Goal: Information Seeking & Learning: Learn about a topic

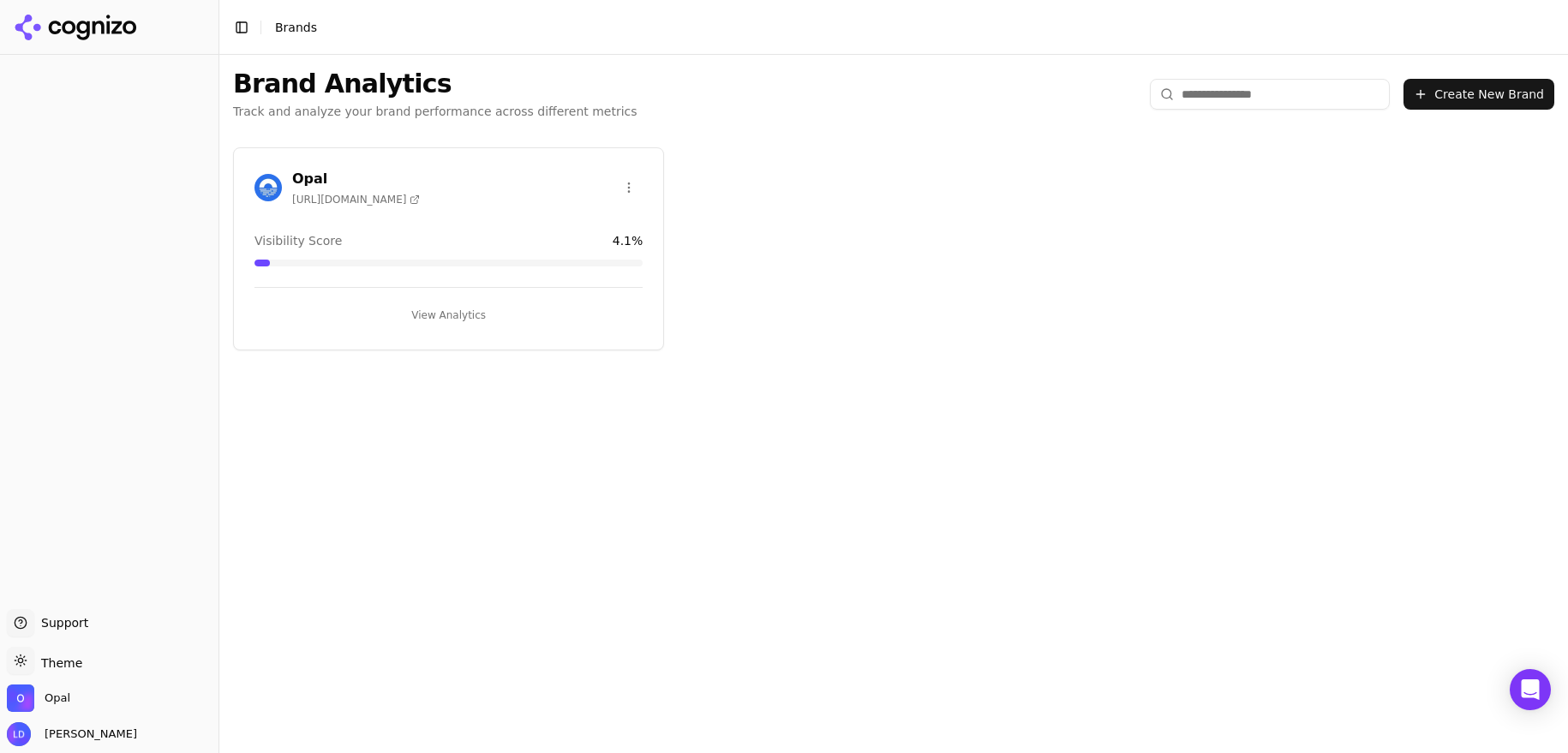
click at [436, 314] on button "View Analytics" at bounding box center [449, 314] width 388 height 27
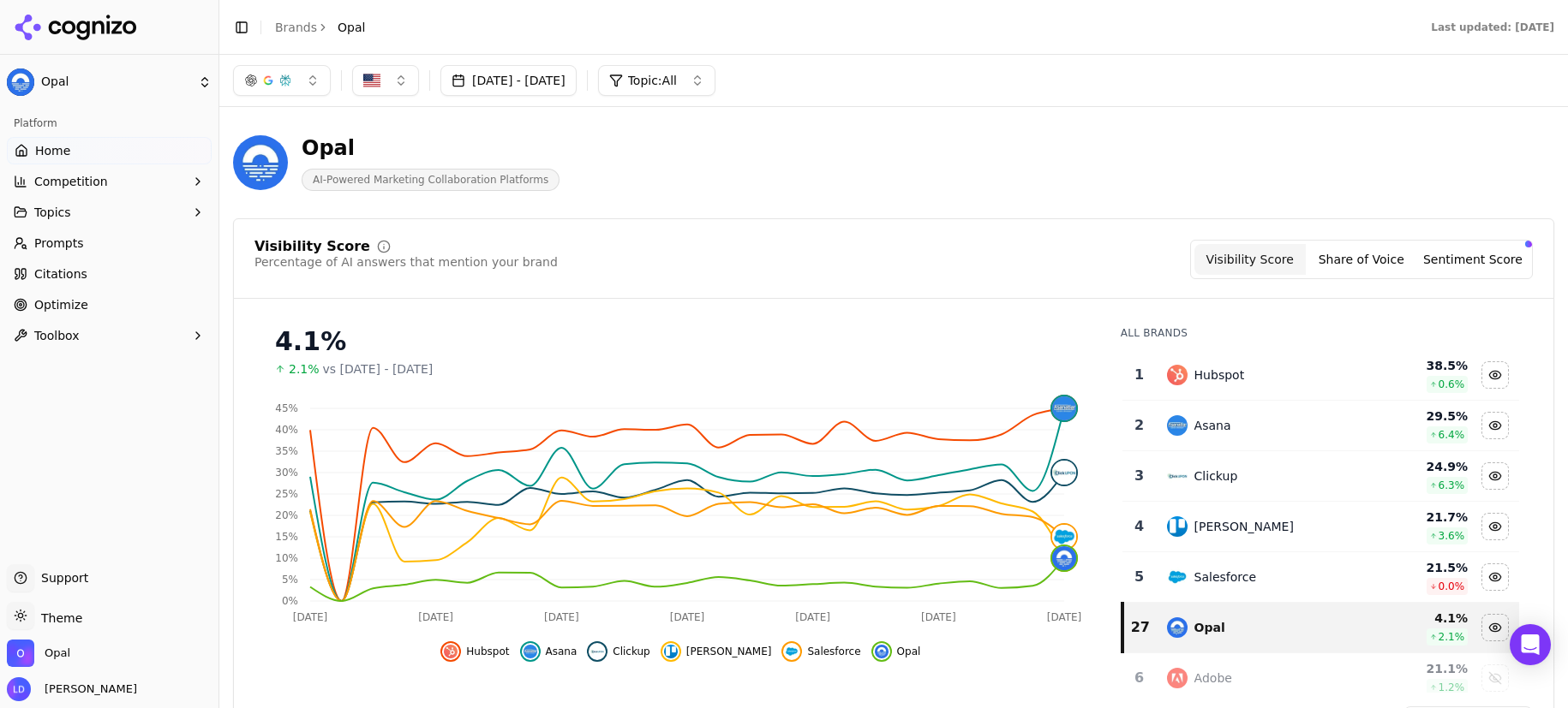
click at [70, 245] on span "Prompts" at bounding box center [59, 243] width 49 height 17
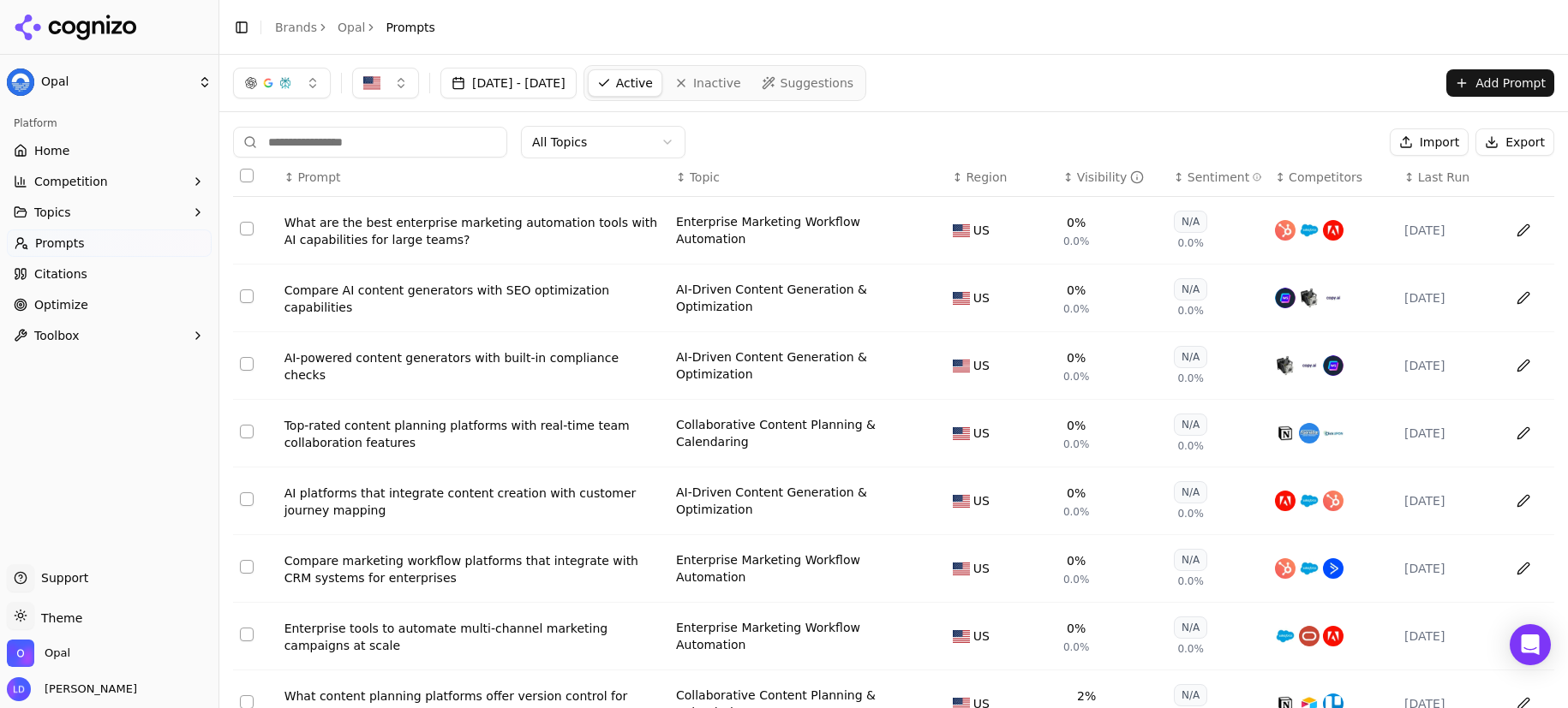
click at [1085, 175] on div "Visibility" at bounding box center [1111, 177] width 68 height 17
click at [1086, 179] on div "Visibility" at bounding box center [1111, 177] width 68 height 17
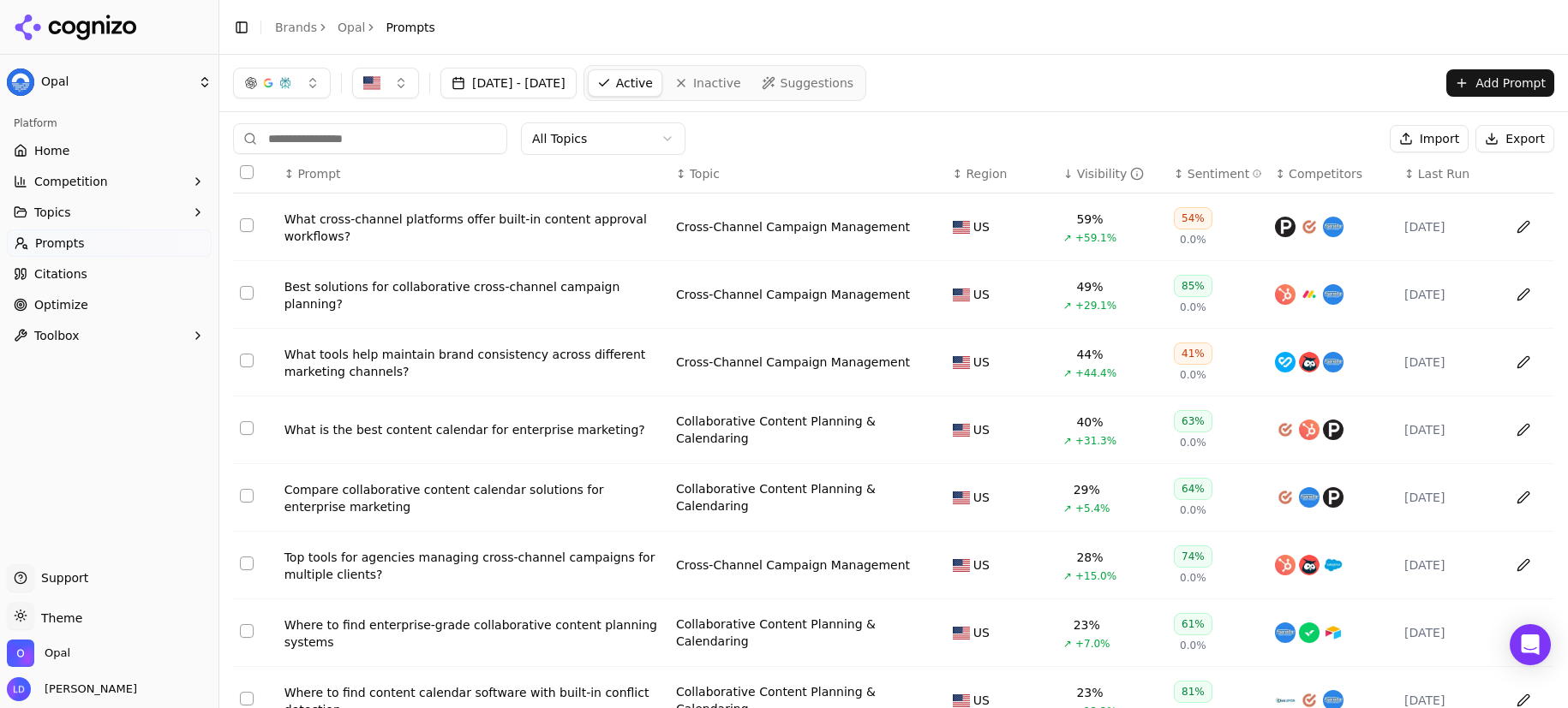
scroll to position [26, 0]
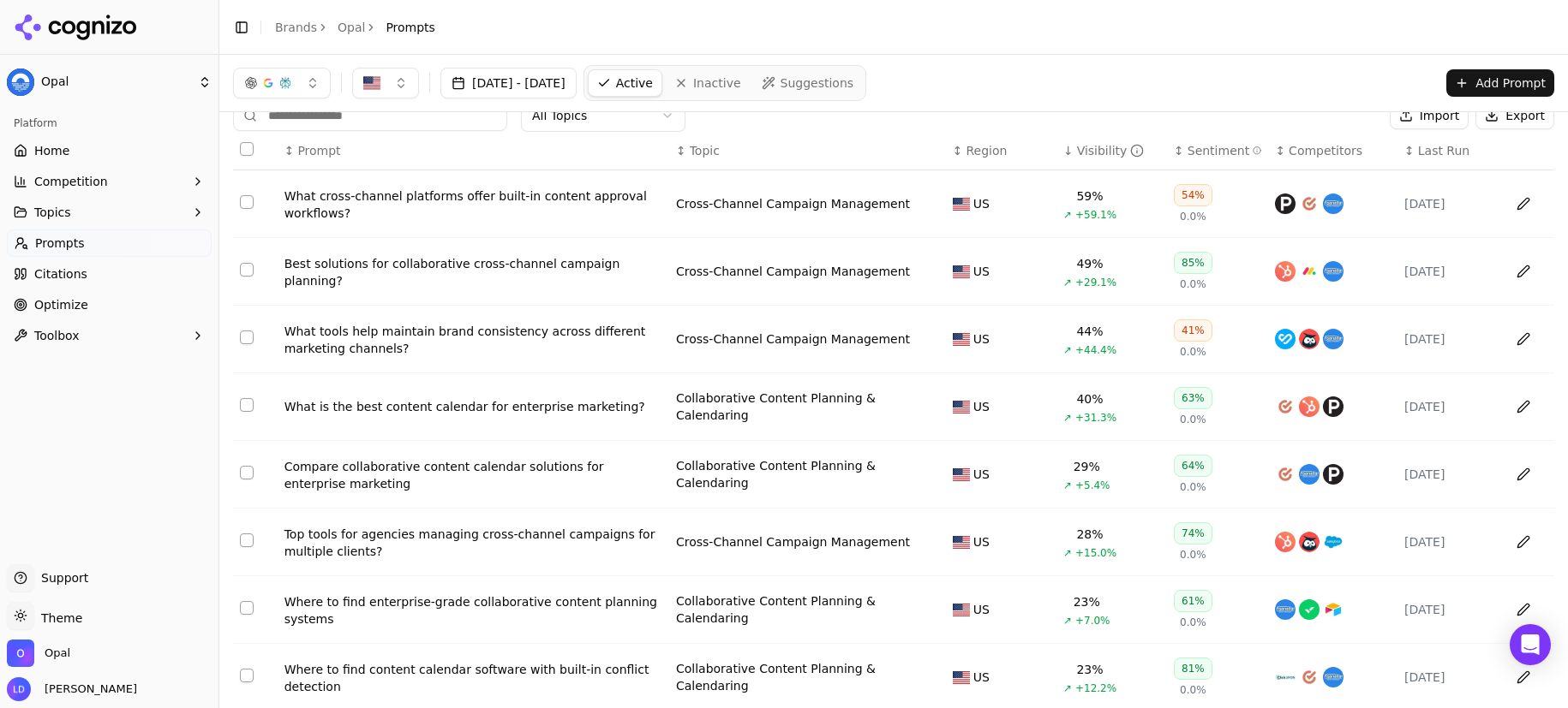
click at [383, 223] on td "What cross-channel platforms offer built-in content approval workflows?" at bounding box center [473, 204] width 392 height 68
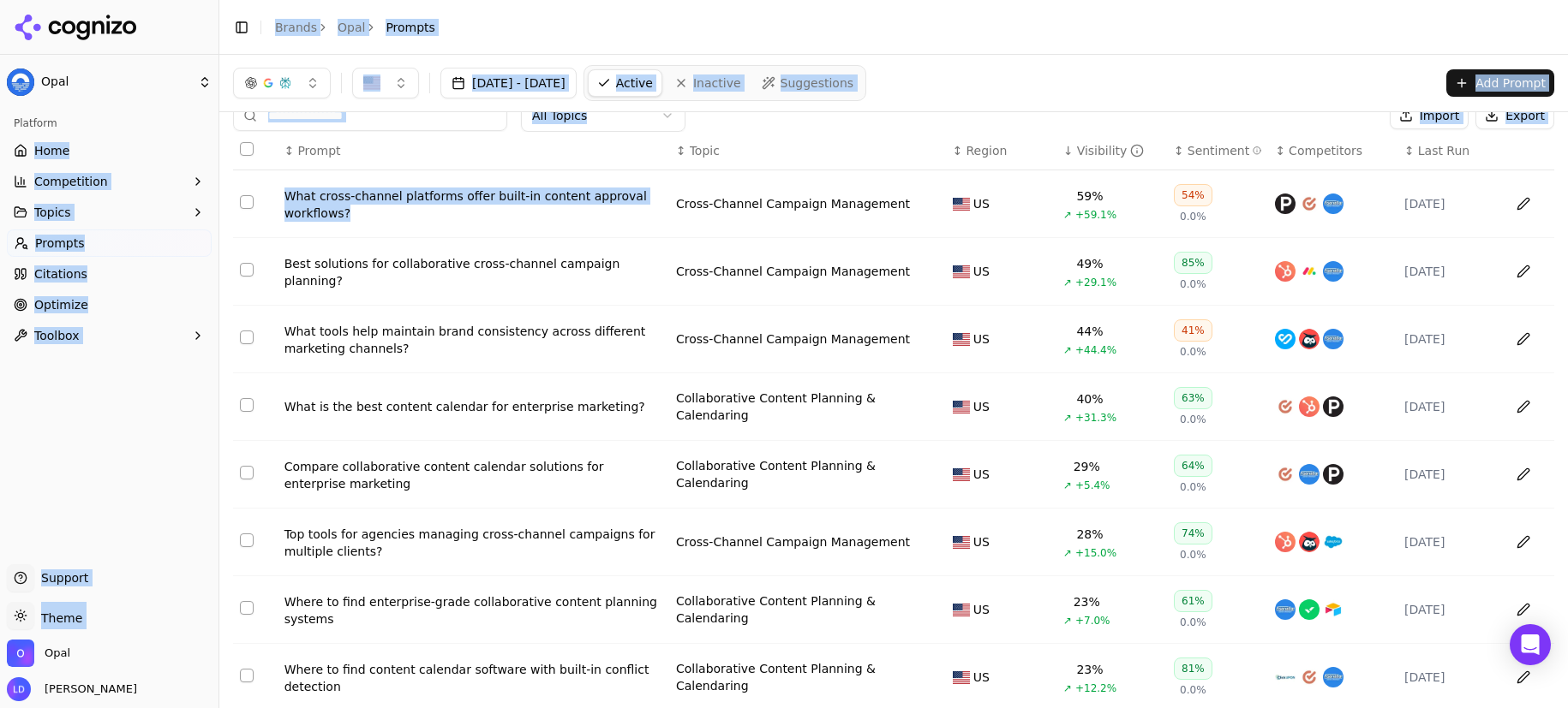
drag, startPoint x: 383, startPoint y: 223, endPoint x: 99, endPoint y: 141, distance: 295.6
click at [99, 141] on div "Opal Platform Home Competition Topics Prompts Citations Optimize Toolbox Suppor…" at bounding box center [784, 354] width 1568 height 708
click at [443, 222] on div "What cross-channel platforms offer built-in content approval workflows?" at bounding box center [473, 204] width 378 height 35
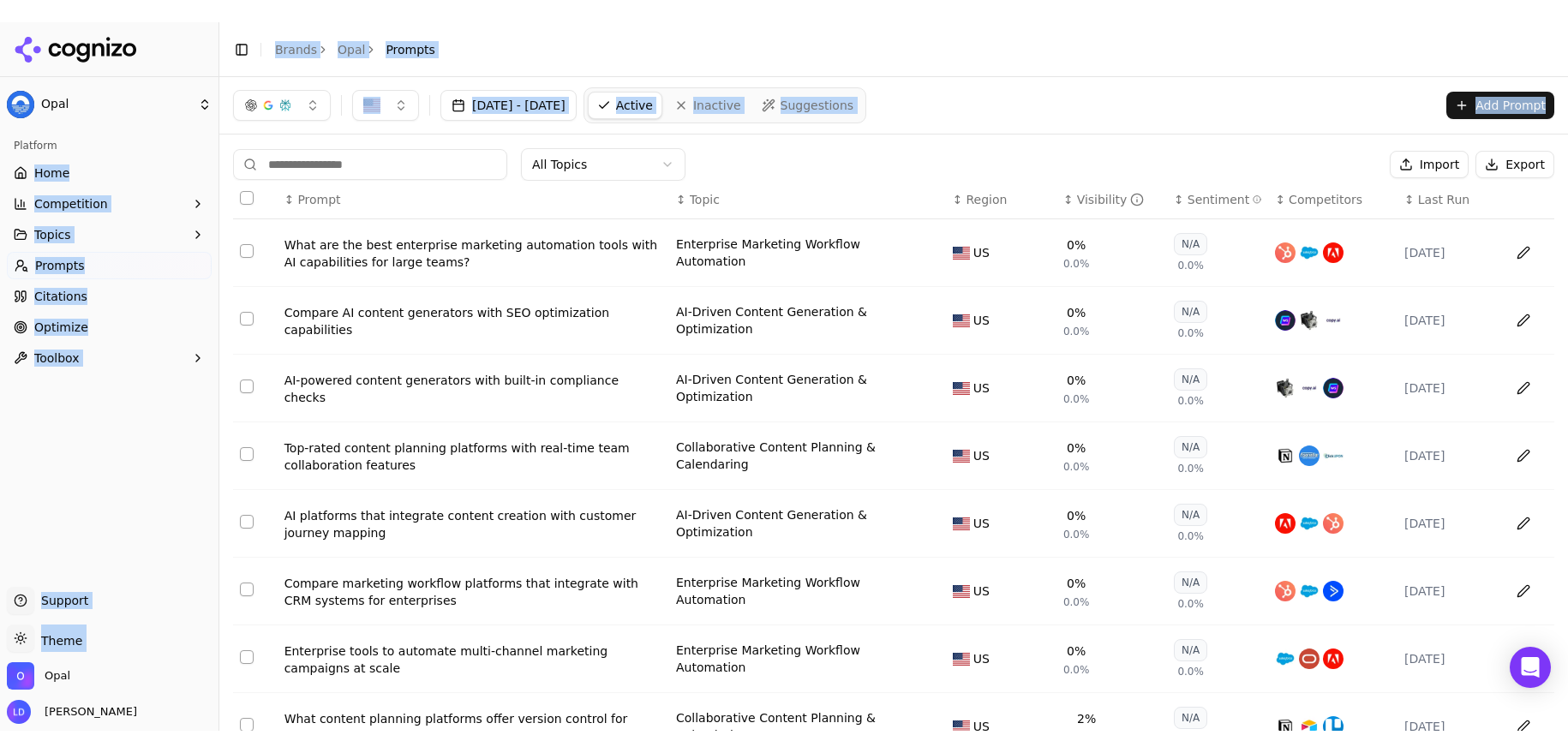
scroll to position [26, 0]
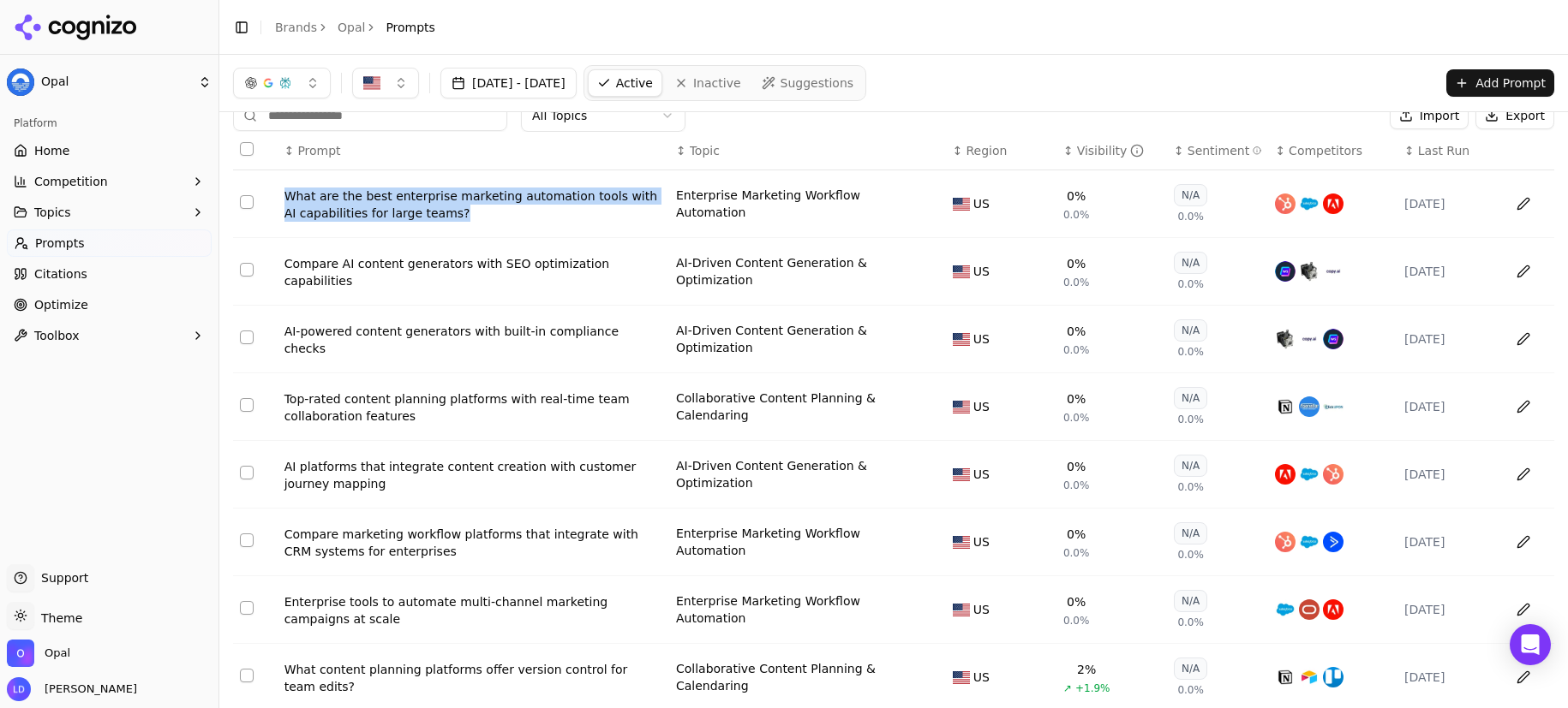
drag, startPoint x: 279, startPoint y: 195, endPoint x: 452, endPoint y: 219, distance: 174.7
click at [452, 219] on td "What are the best enterprise marketing automation tools with AI capabilities fo…" at bounding box center [473, 204] width 392 height 68
copy div "What are the best enterprise marketing automation tools with AI capabilities fo…"
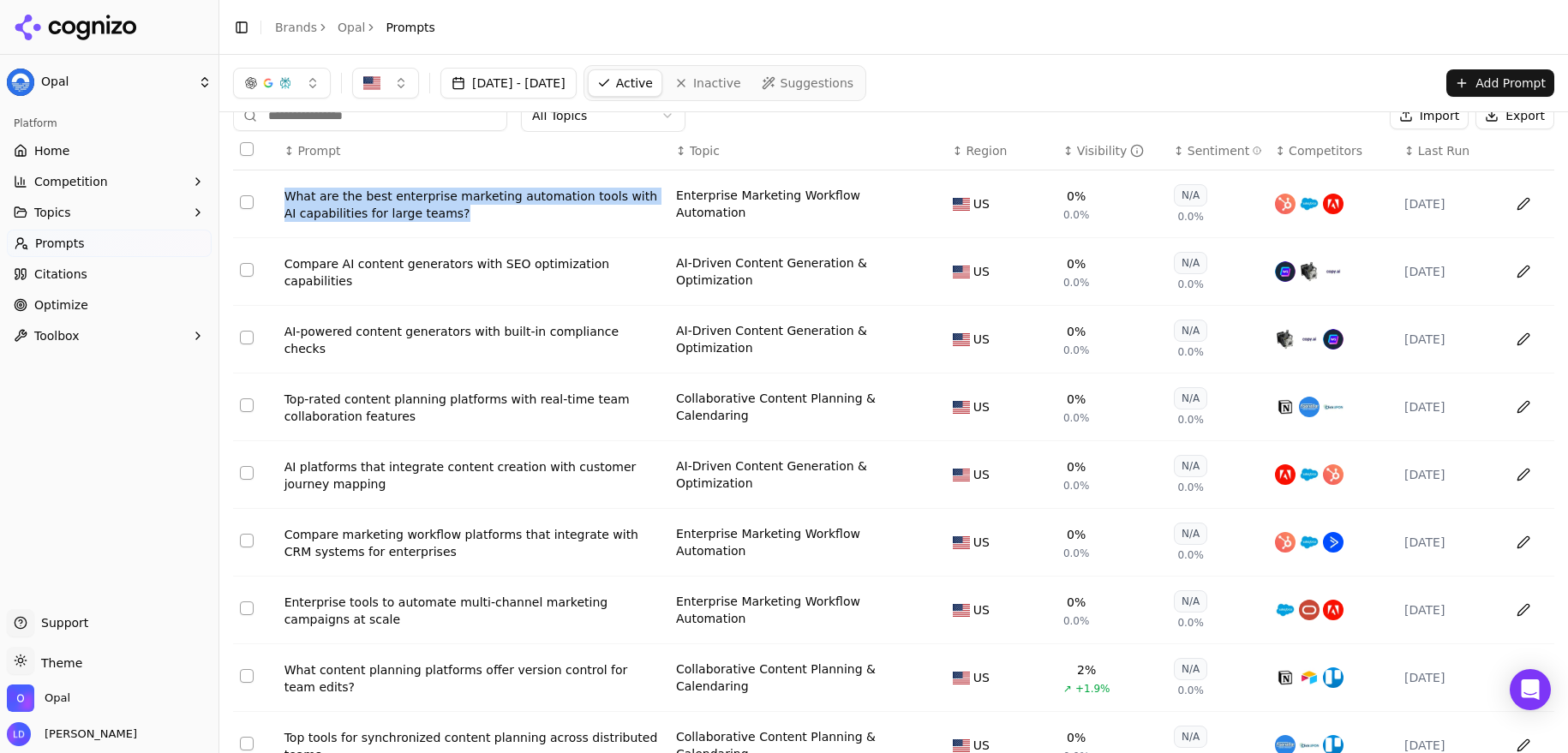
click at [1082, 152] on div "Visibility" at bounding box center [1111, 150] width 68 height 17
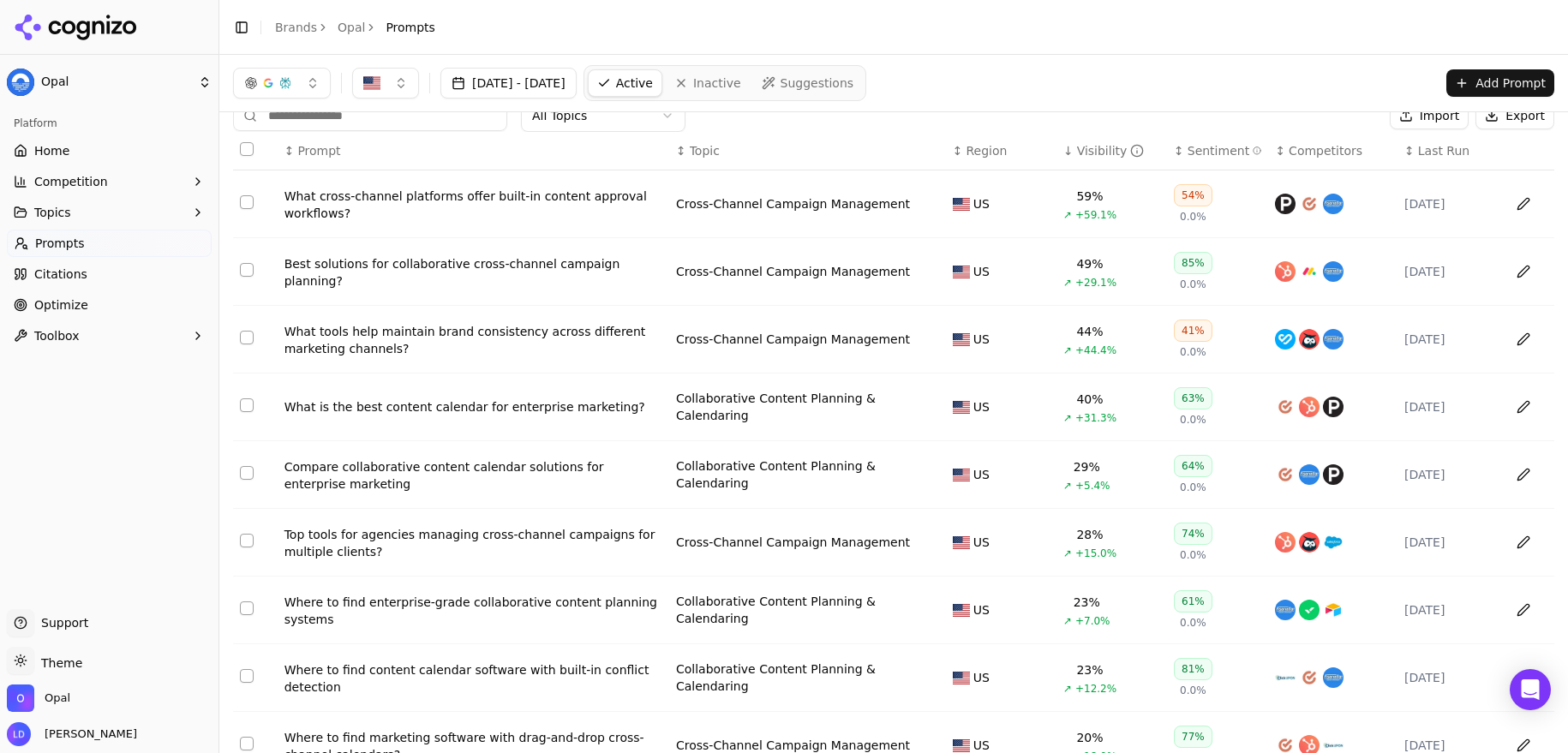
click at [635, 415] on div "What is the best content calendar for enterprise marketing?" at bounding box center [473, 407] width 378 height 17
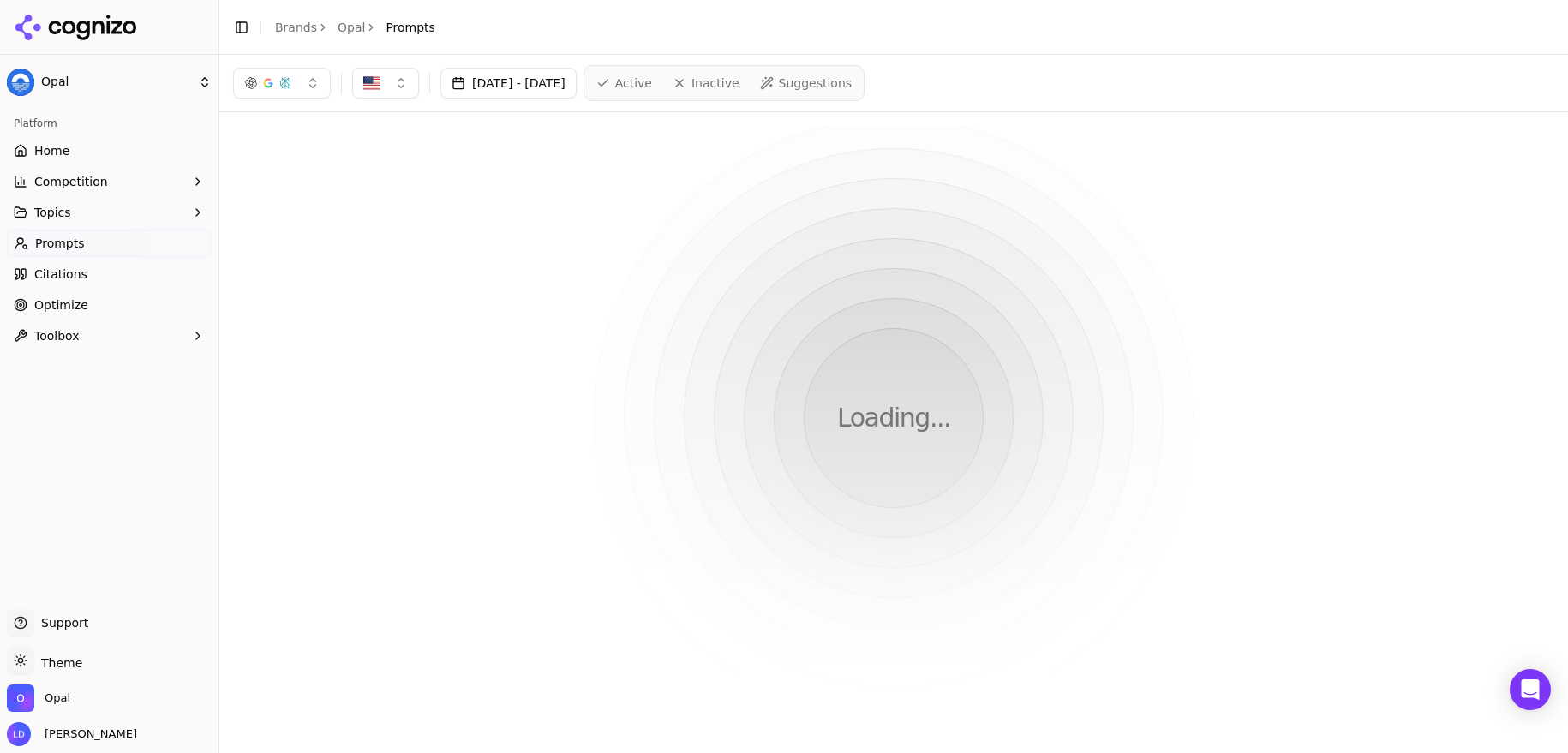
click at [641, 421] on html "Opal Platform Home Competition Topics Prompts Citations Optimize Toolbox Suppor…" at bounding box center [784, 376] width 1568 height 753
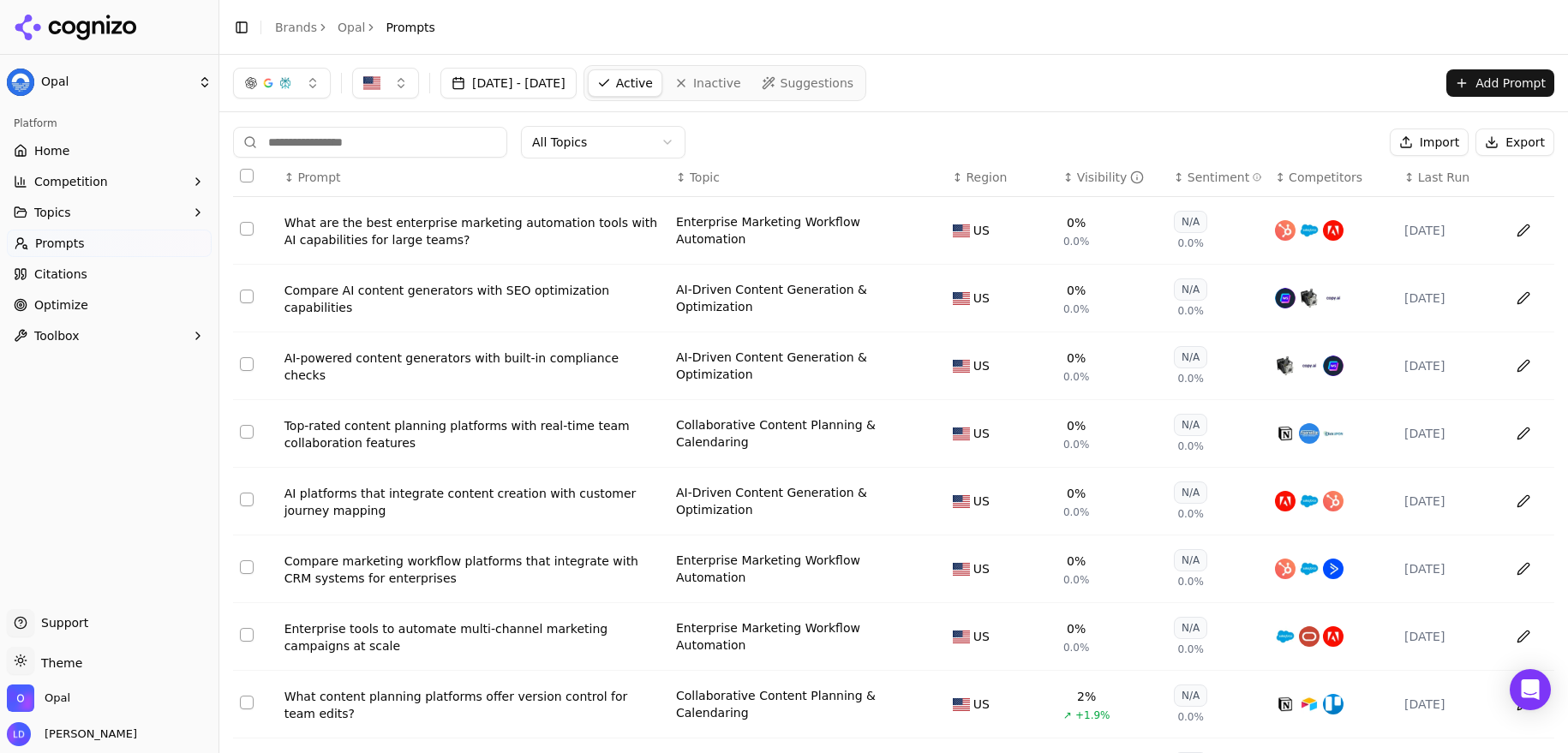
scroll to position [26, 0]
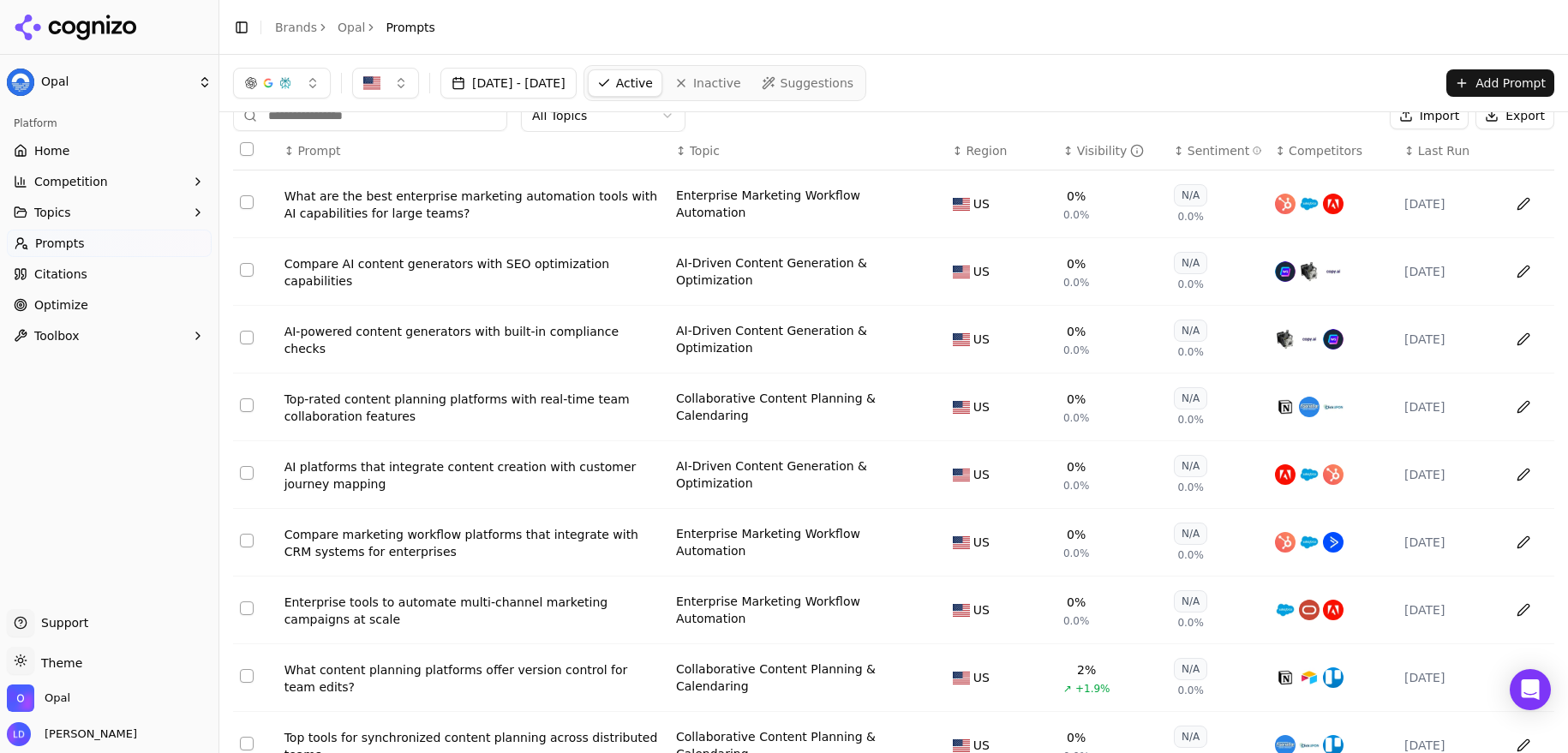
click at [1098, 152] on div "Visibility" at bounding box center [1111, 150] width 68 height 17
click at [1077, 147] on div "Visibility" at bounding box center [1111, 150] width 68 height 17
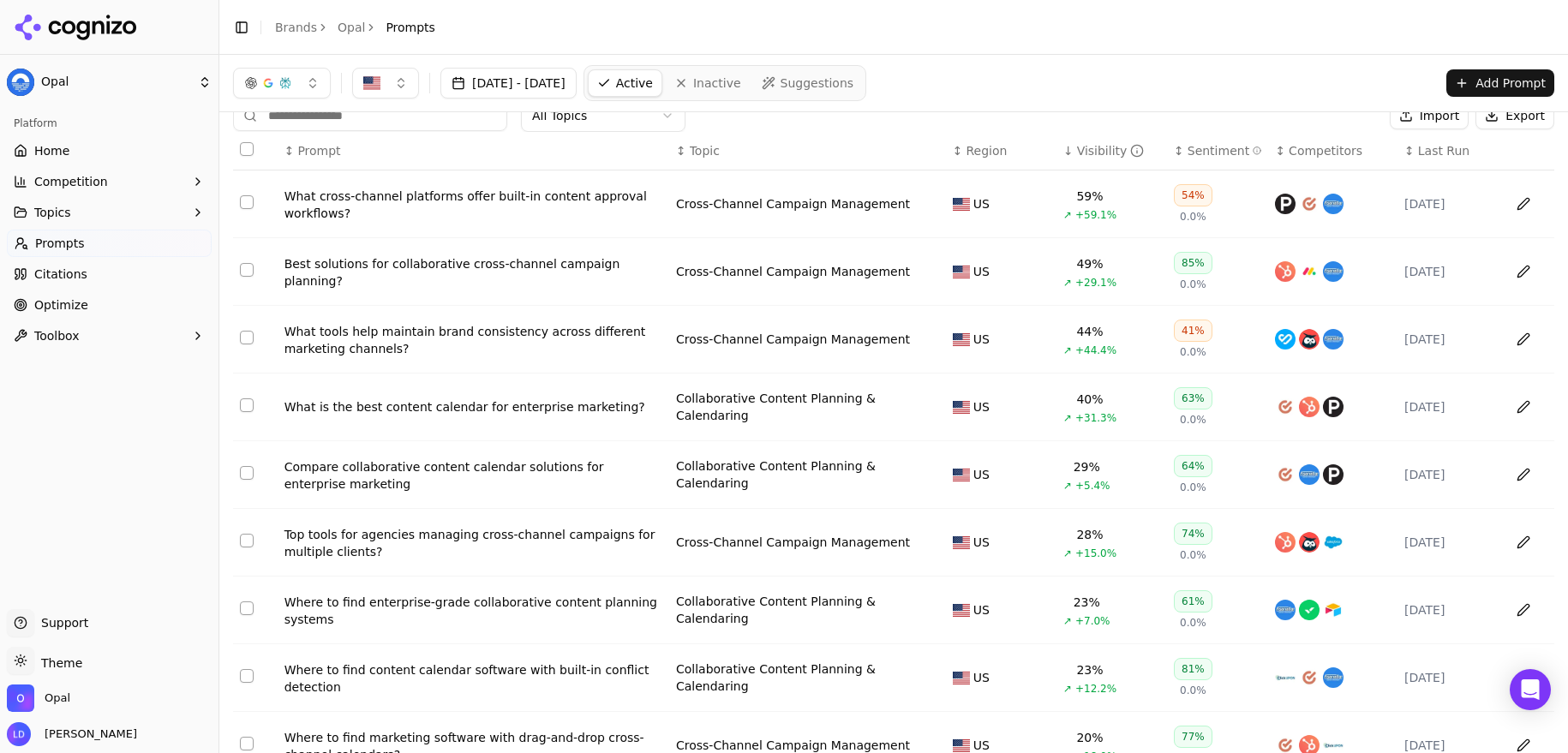
click at [568, 411] on div "What is the best content calendar for enterprise marketing?" at bounding box center [473, 407] width 378 height 17
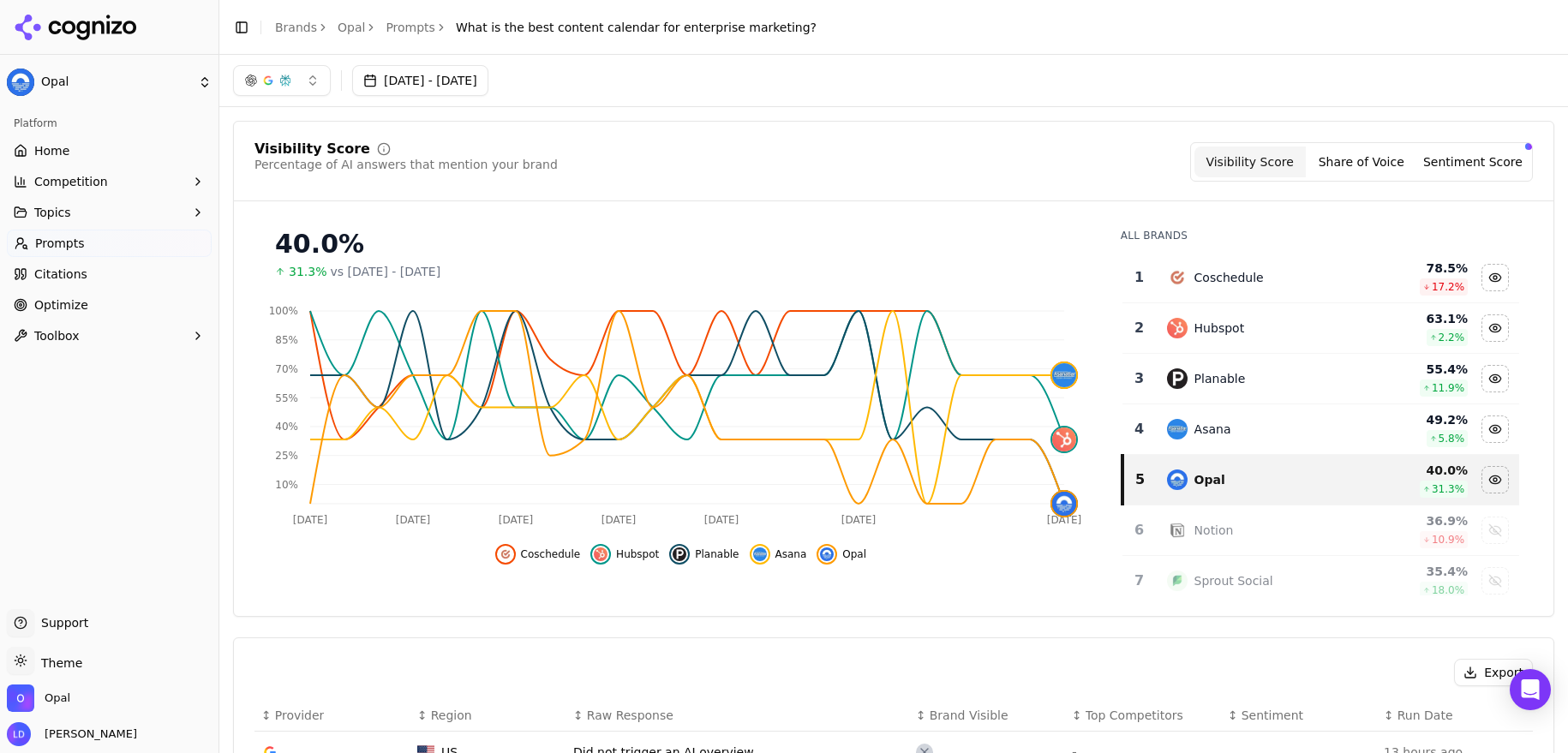
click at [803, 26] on header "Toggle Sidebar Brands Opal Prompts What is the best content calendar for enterp…" at bounding box center [893, 27] width 1349 height 55
copy main "What is the best content calendar for enterprise marketing?"
click at [406, 26] on link "Prompts" at bounding box center [410, 27] width 49 height 17
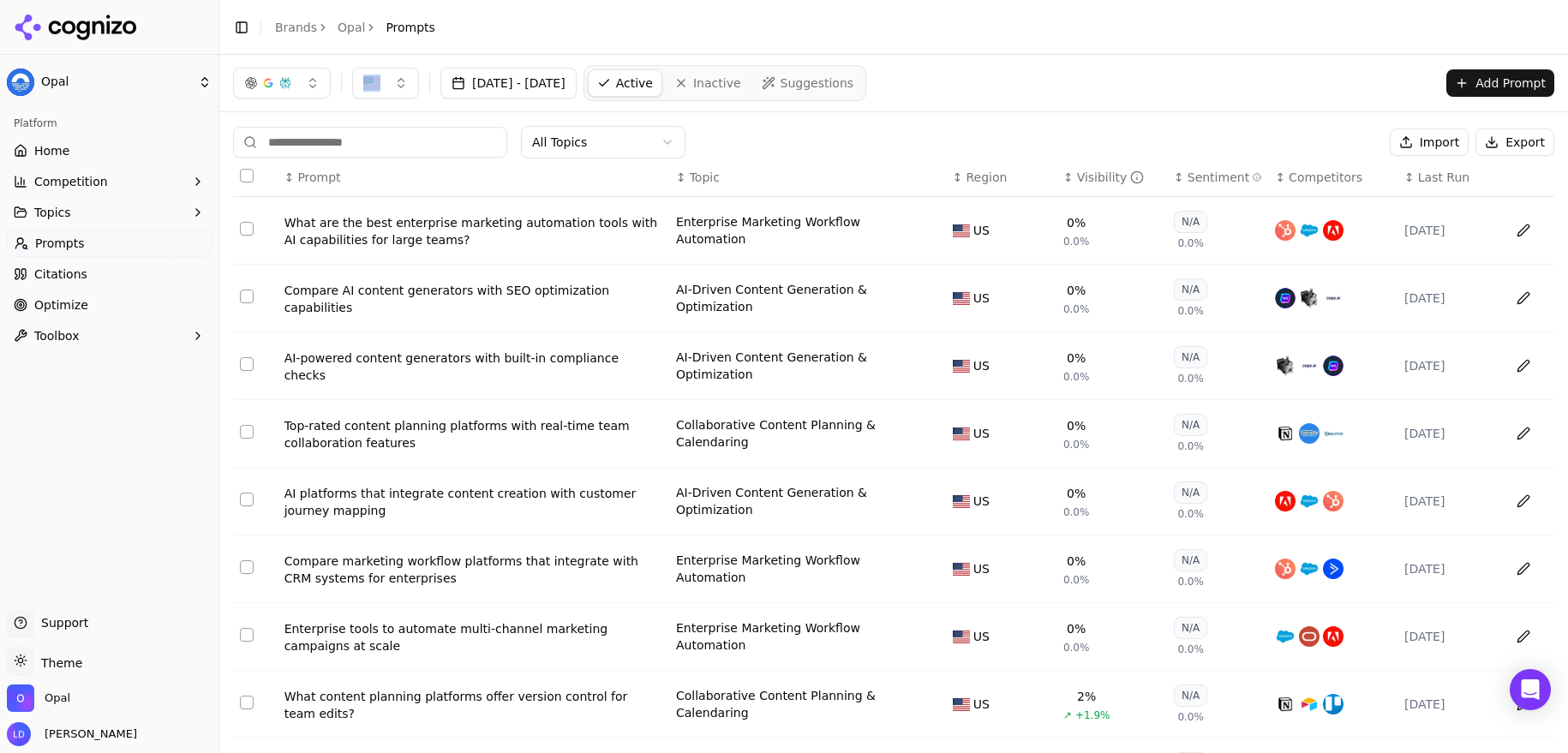
click at [1084, 177] on div "Visibility" at bounding box center [1111, 177] width 68 height 17
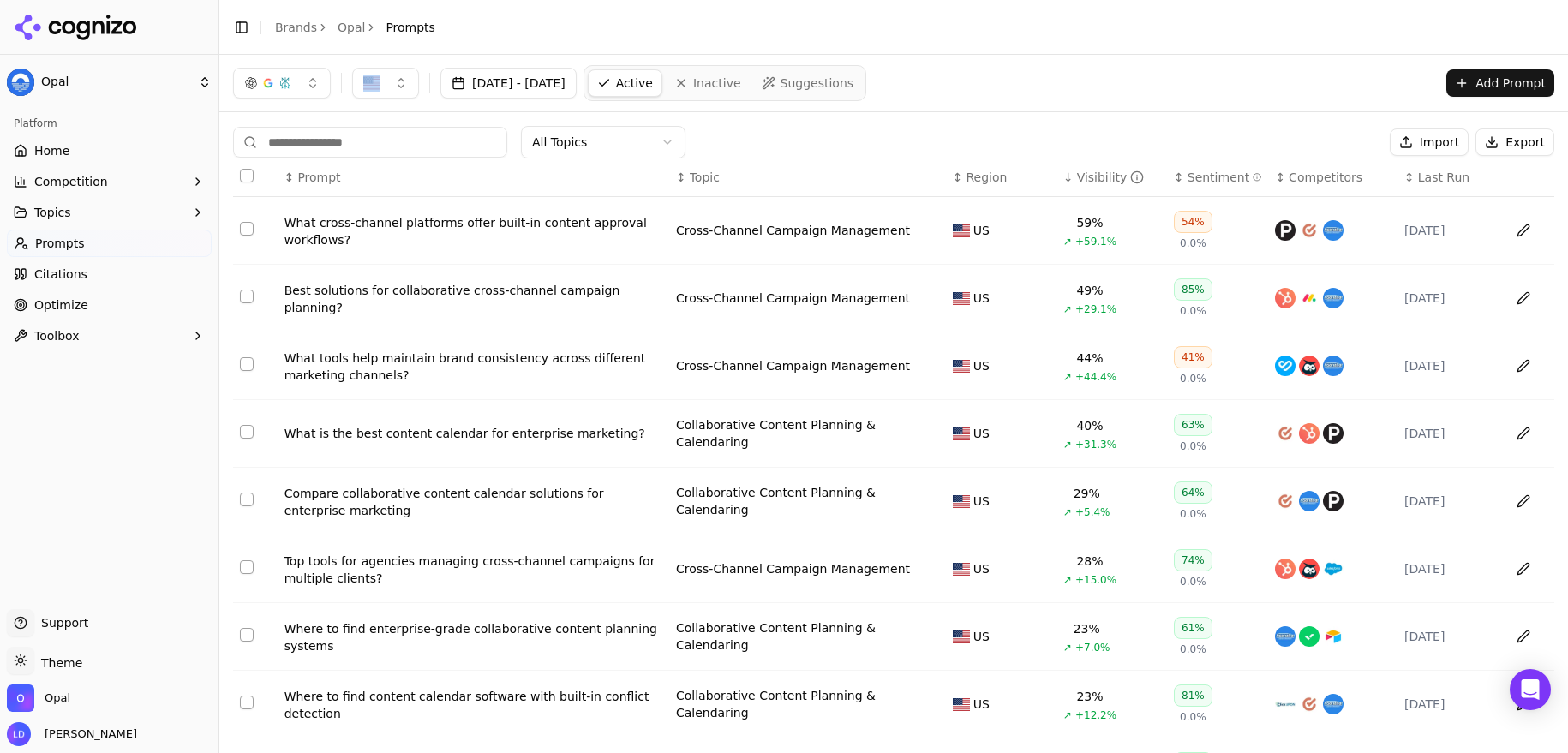
click at [485, 362] on div "What tools help maintain brand consistency across different marketing channels?" at bounding box center [473, 367] width 378 height 35
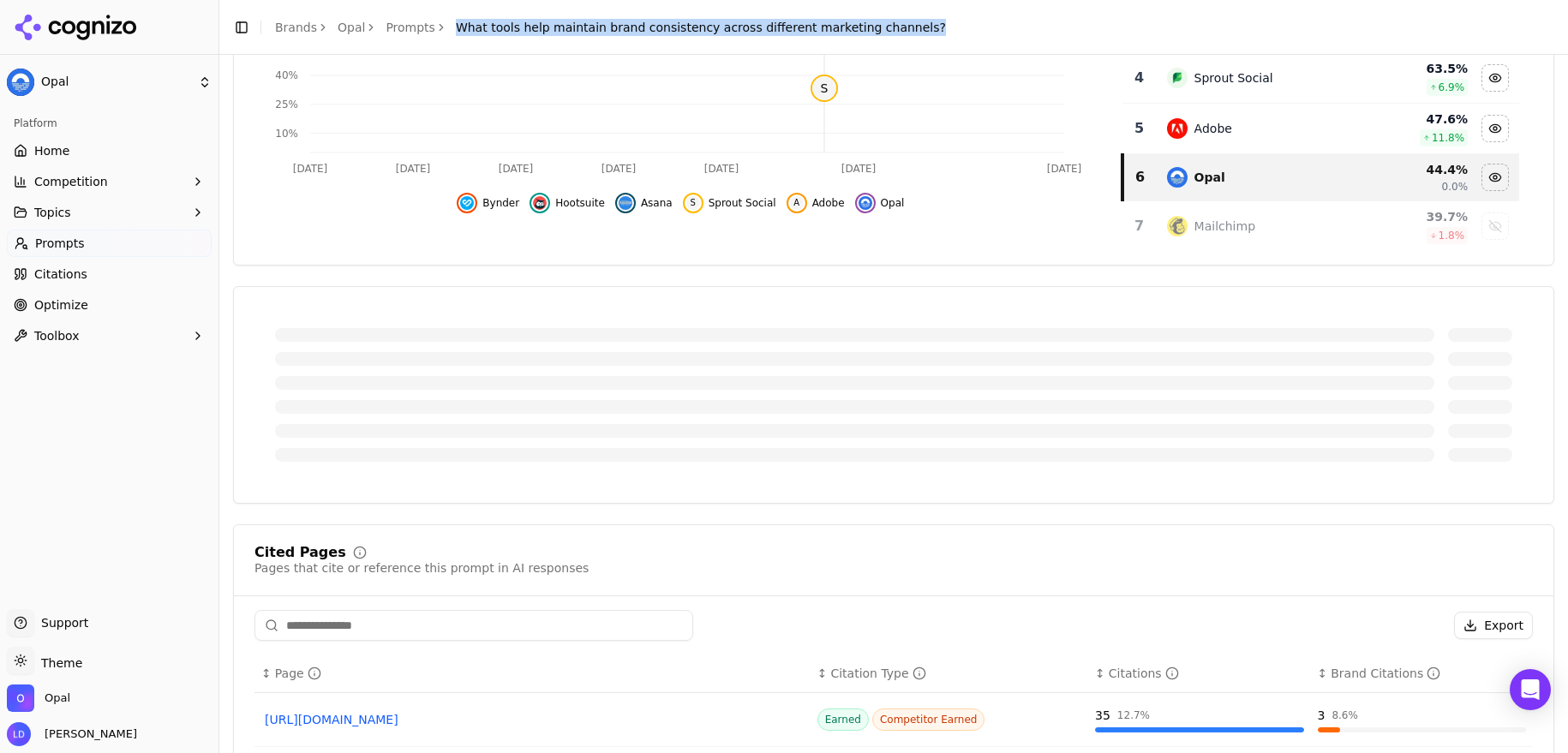
scroll to position [434, 0]
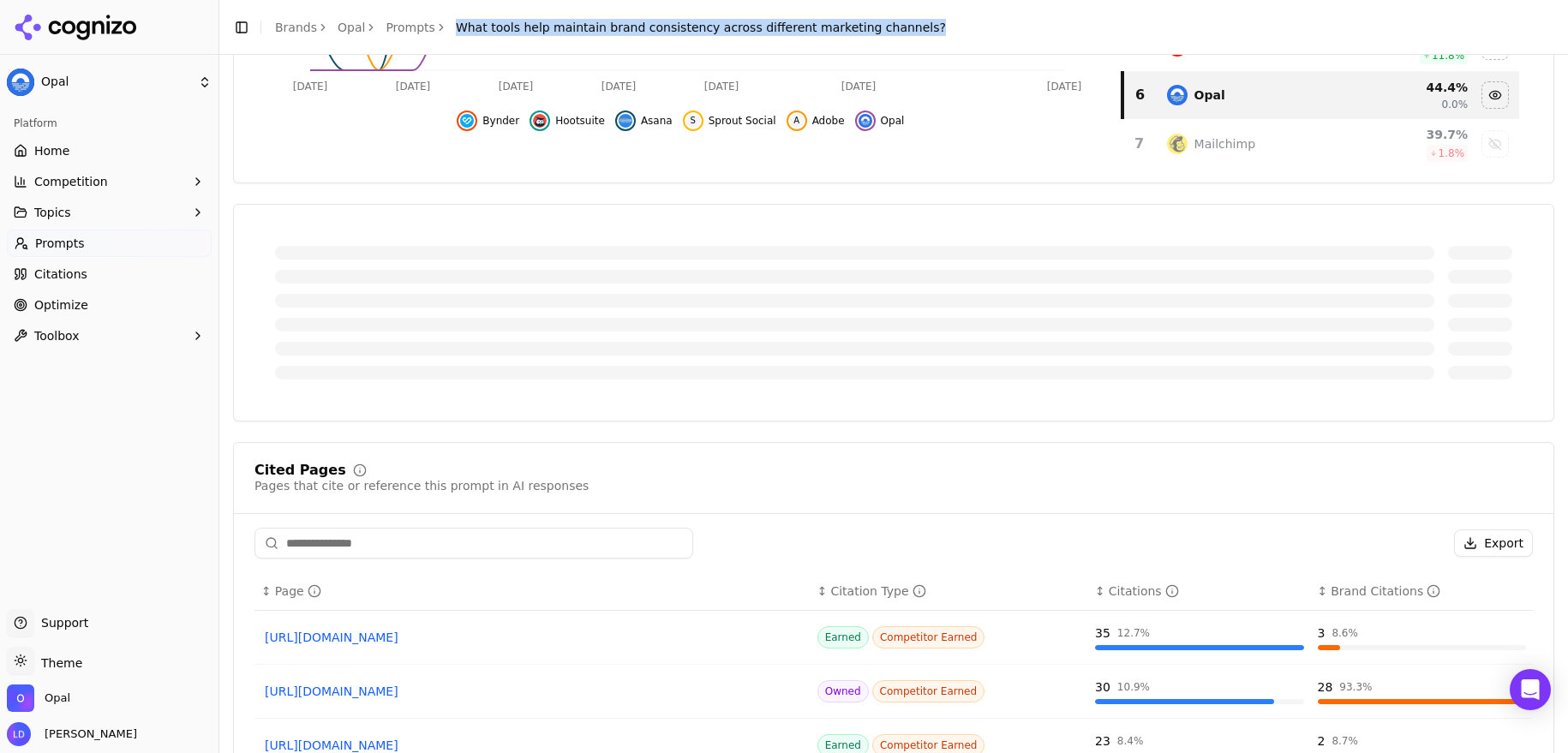
click at [816, 24] on span "What tools help maintain brand consistency across different marketing channels?" at bounding box center [700, 27] width 490 height 17
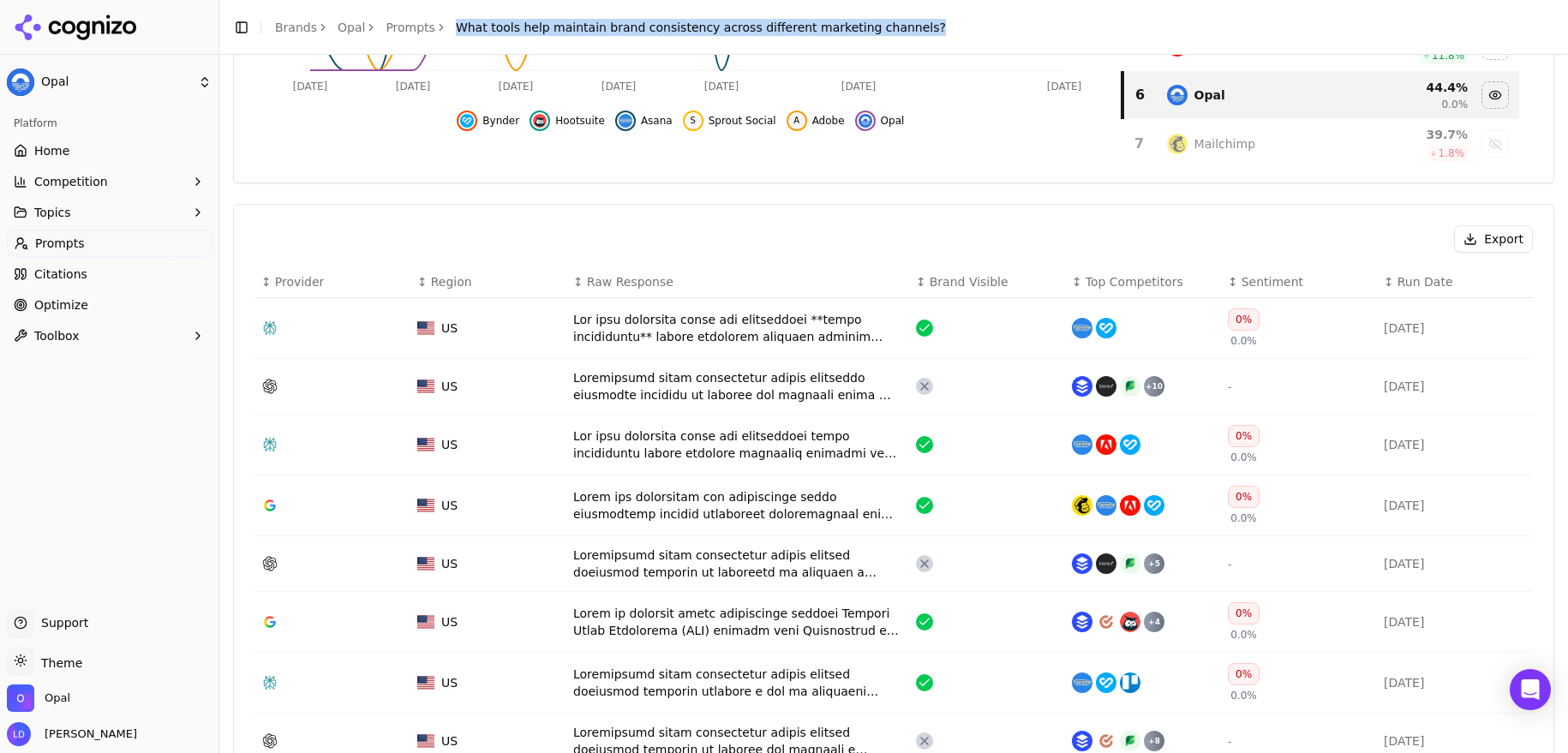
click at [816, 24] on span "What tools help maintain brand consistency across different marketing channels?" at bounding box center [700, 27] width 490 height 17
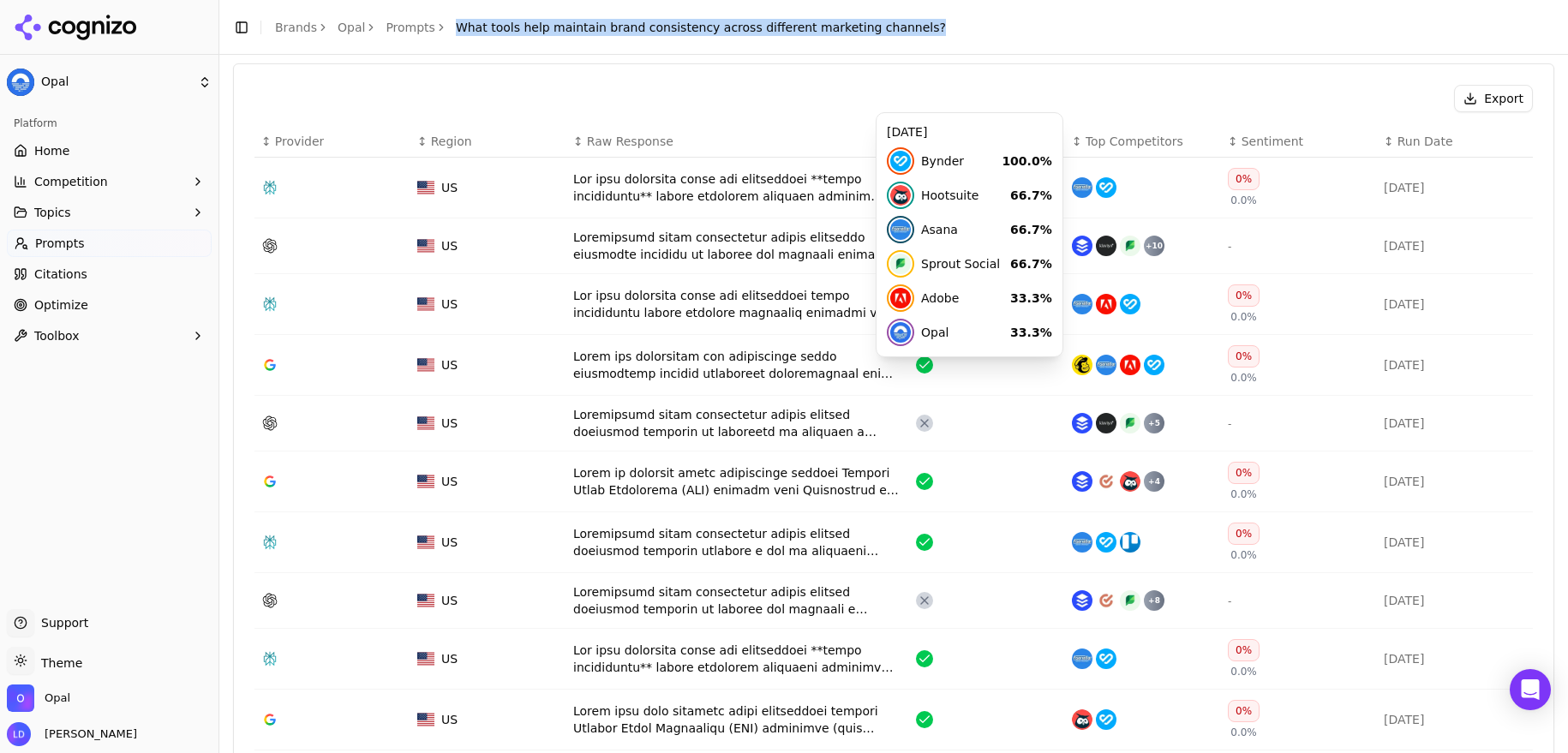
scroll to position [609, 0]
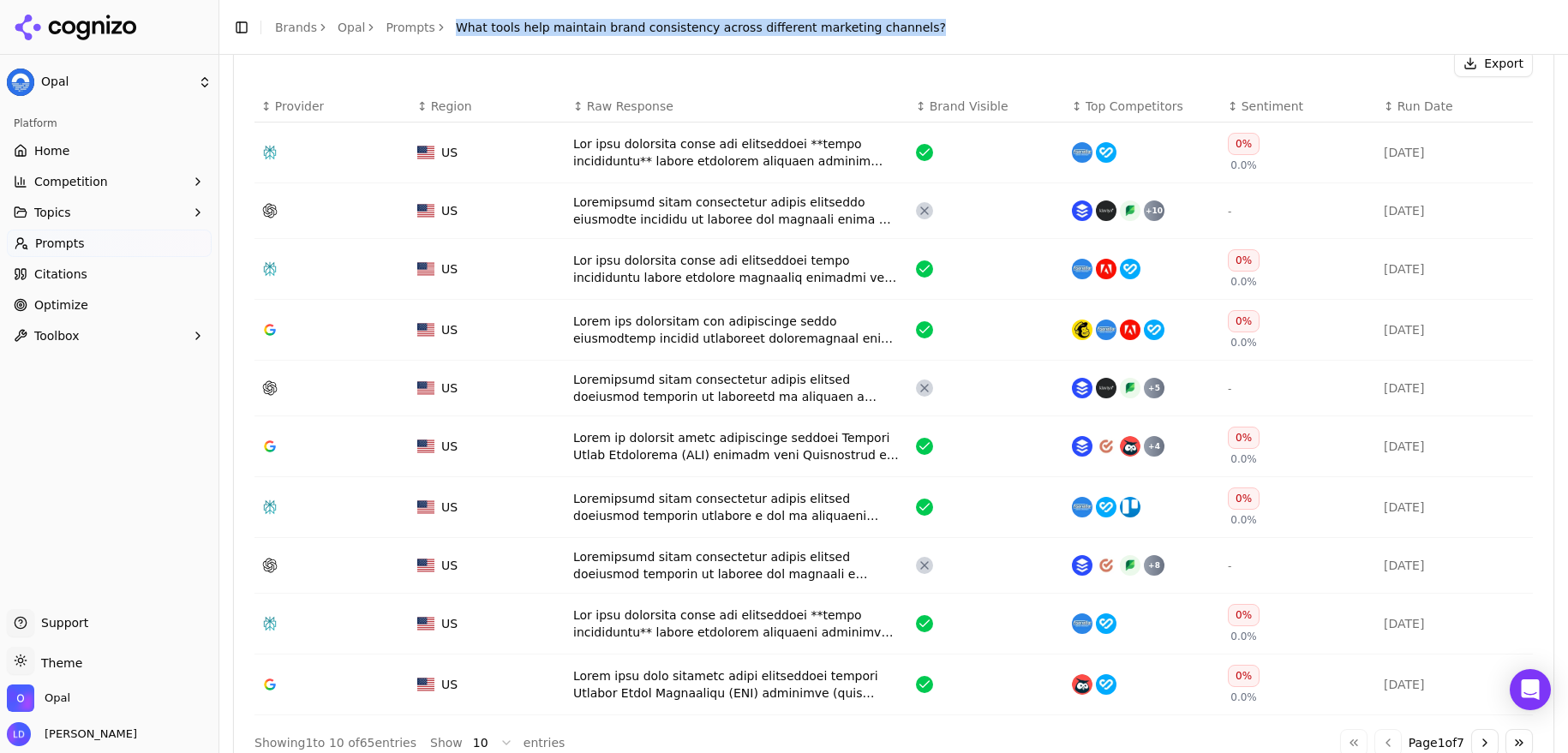
click at [72, 251] on span "Prompts" at bounding box center [60, 244] width 49 height 17
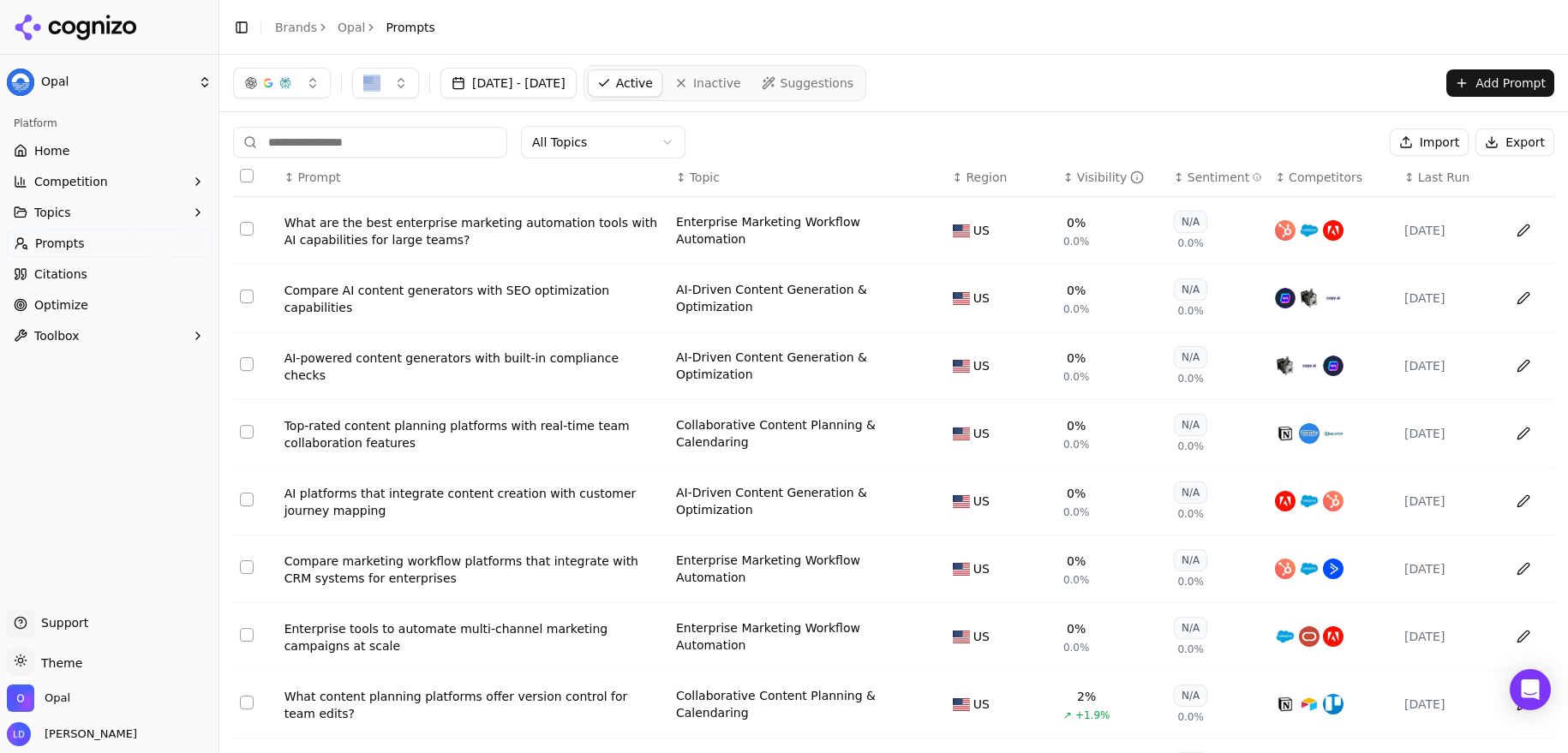
click at [1103, 183] on div "Visibility" at bounding box center [1111, 177] width 68 height 17
click at [1090, 183] on div "Visibility" at bounding box center [1111, 177] width 68 height 17
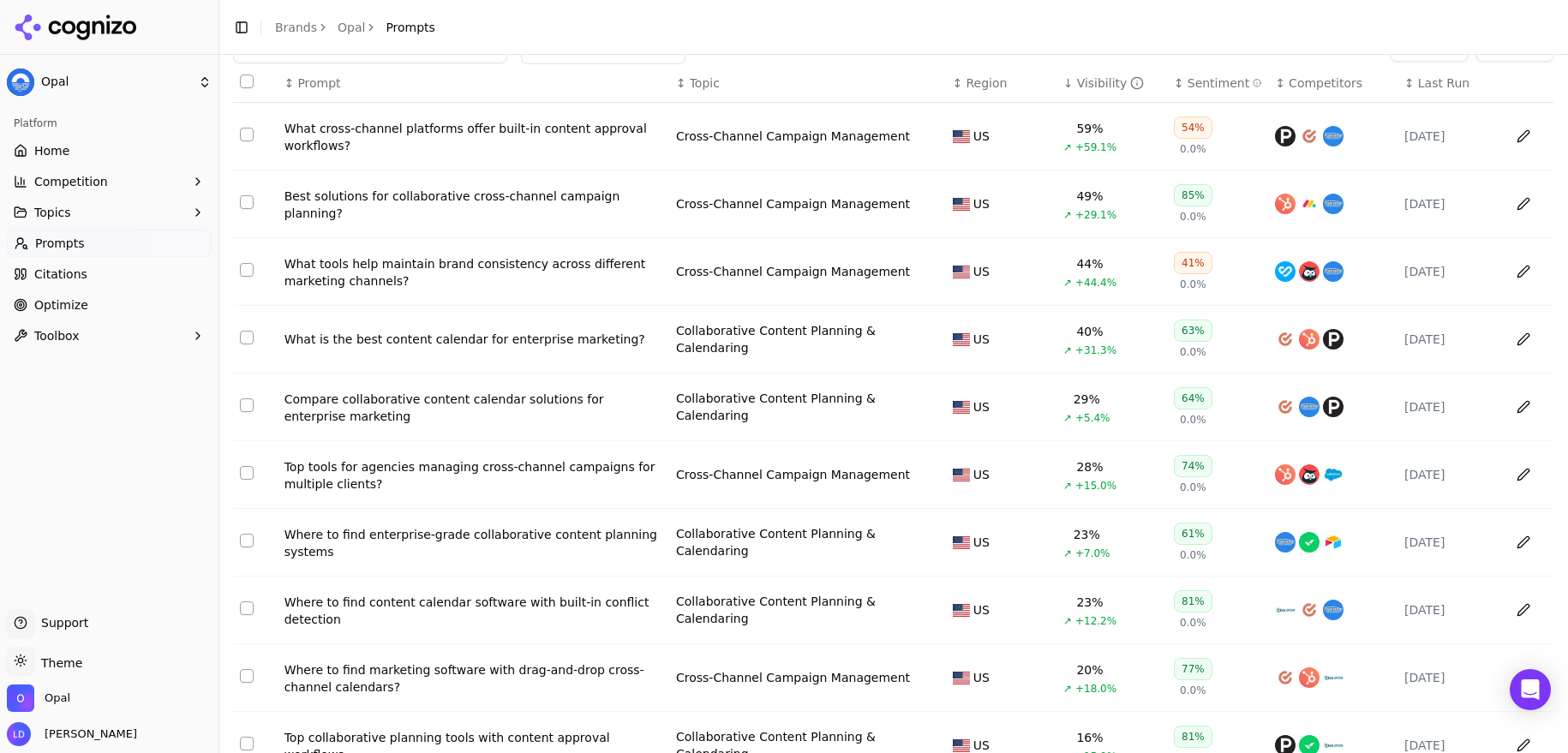
scroll to position [115, 0]
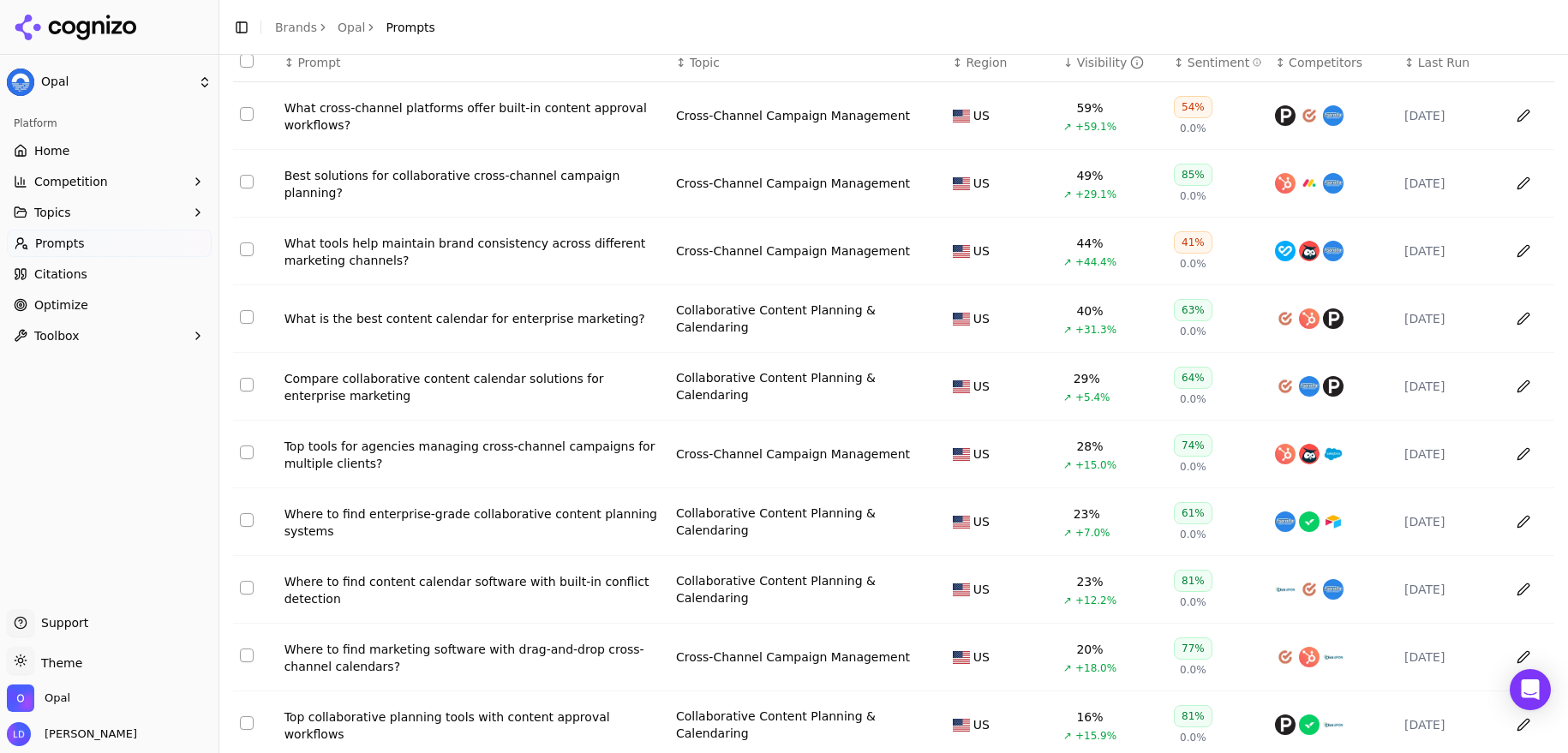
click at [554, 328] on div "What is the best content calendar for enterprise marketing?" at bounding box center [473, 318] width 378 height 17
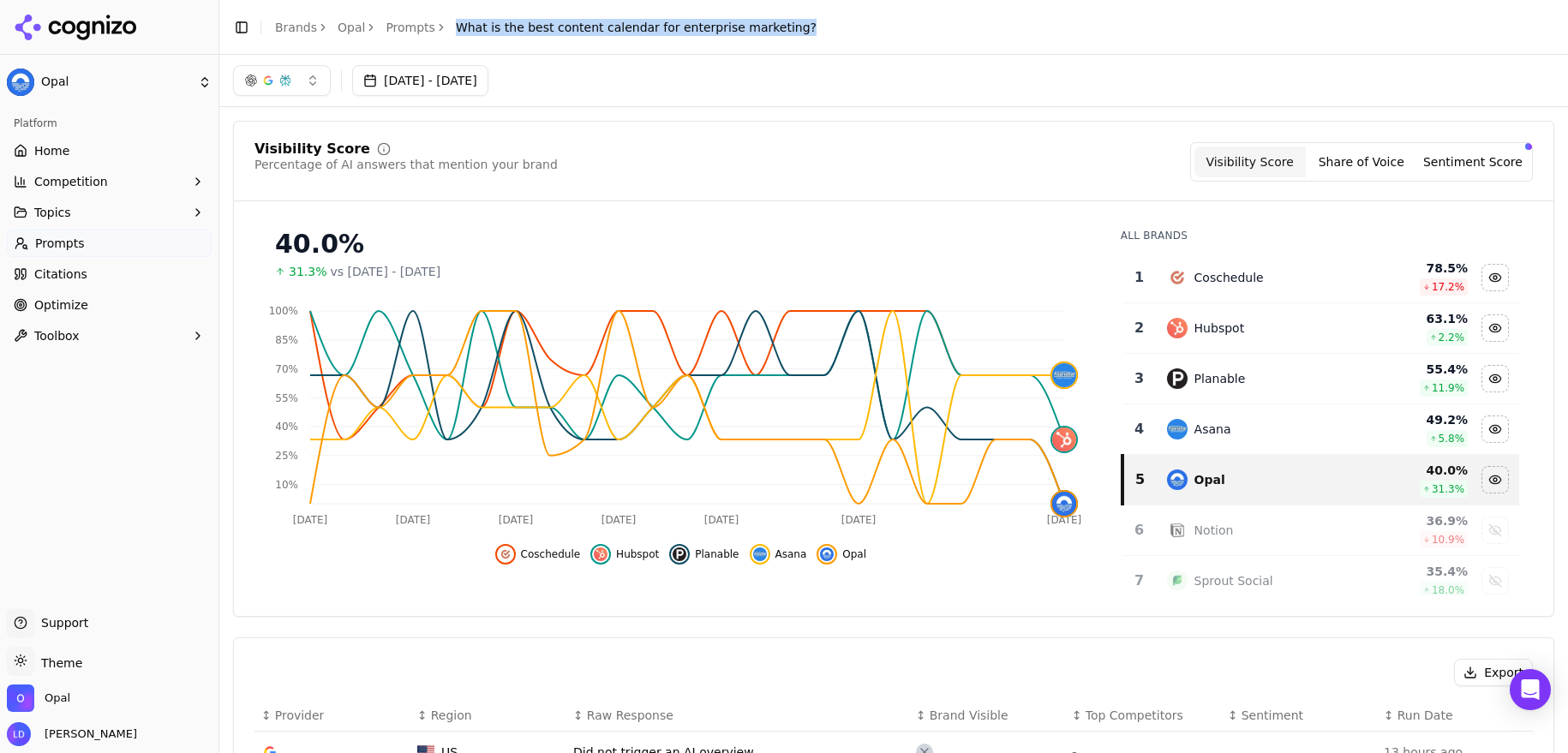
click at [689, 28] on span "What is the best content calendar for enterprise marketing?" at bounding box center [636, 27] width 361 height 17
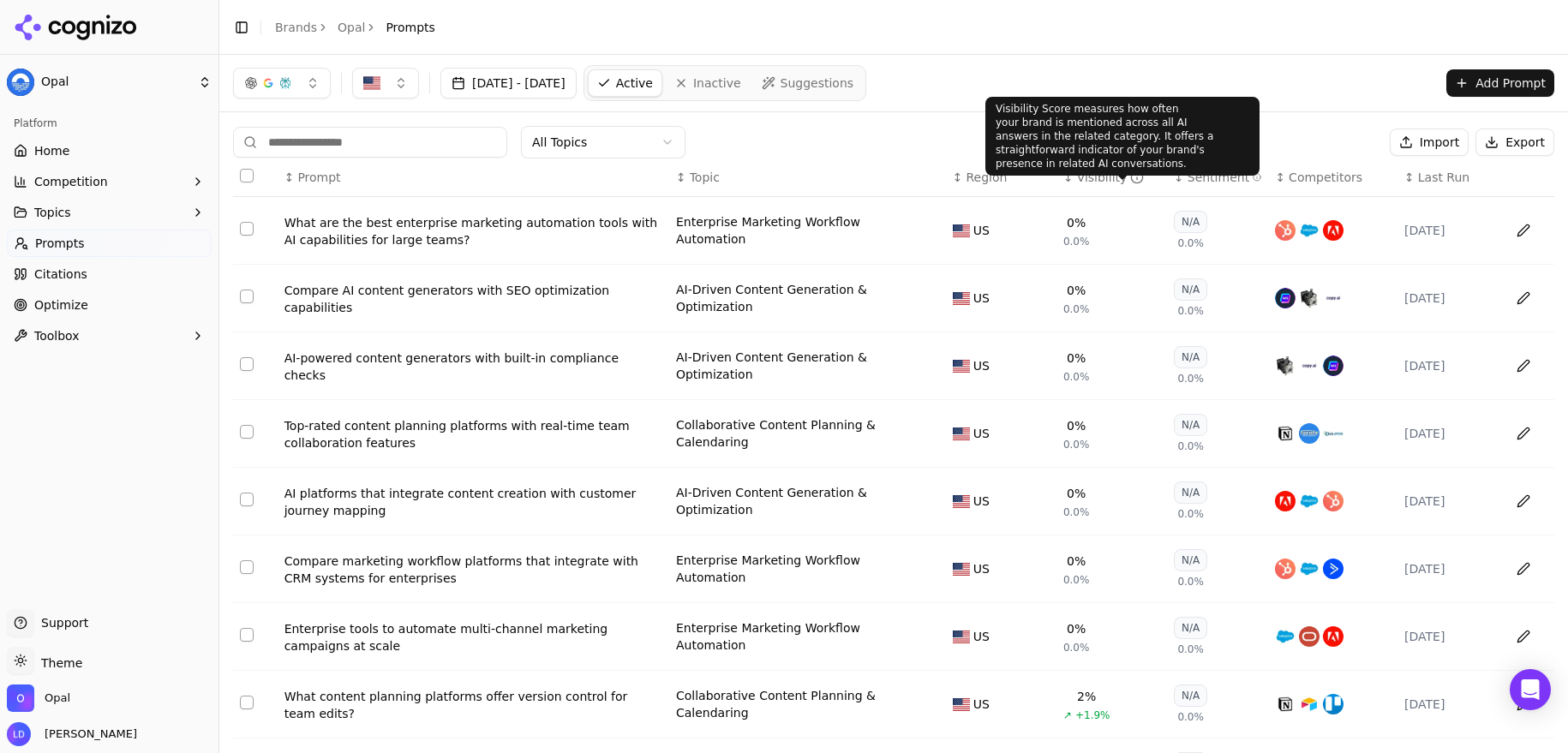
click at [1105, 174] on div "Visibility" at bounding box center [1111, 177] width 68 height 17
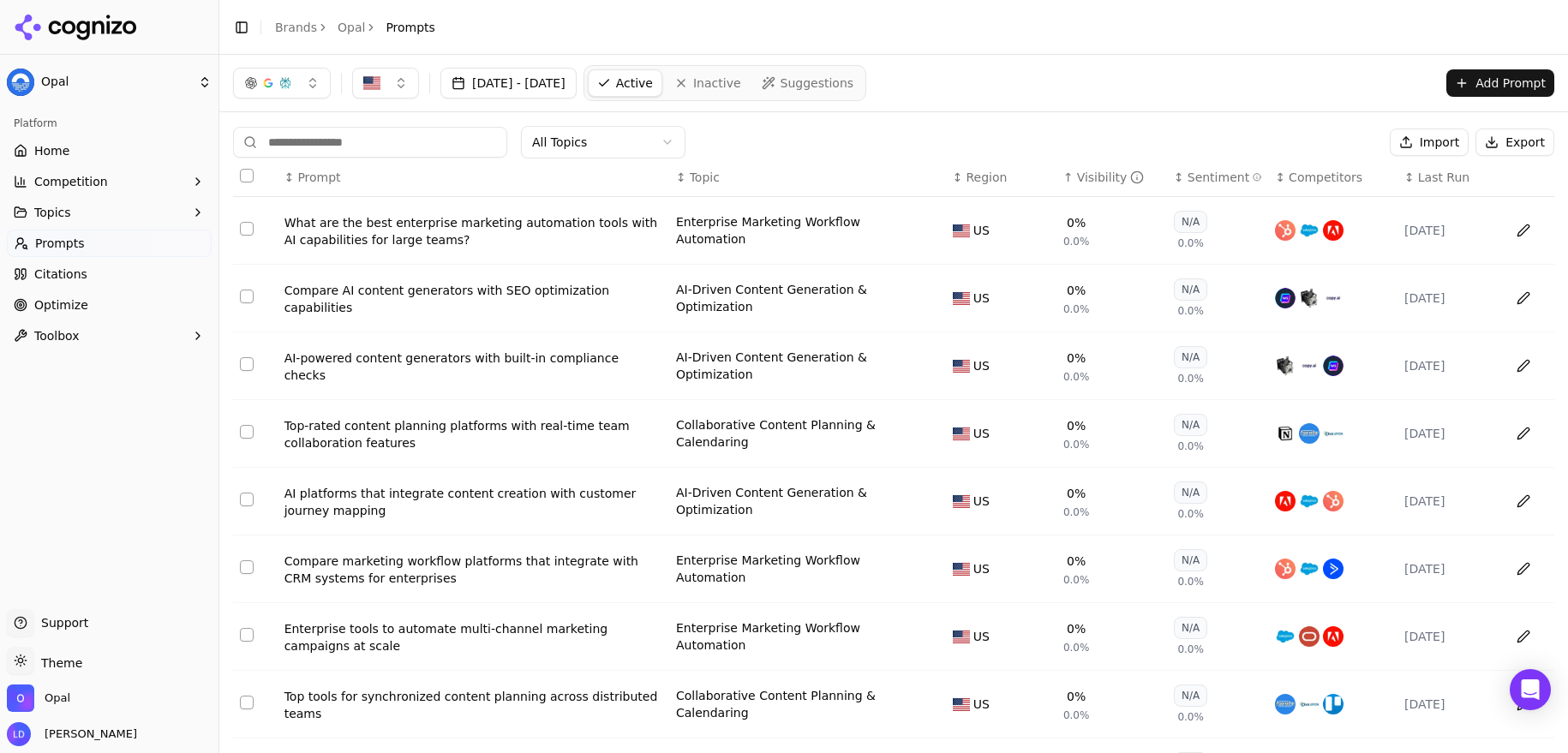
click at [1105, 174] on div "Visibility" at bounding box center [1111, 177] width 68 height 17
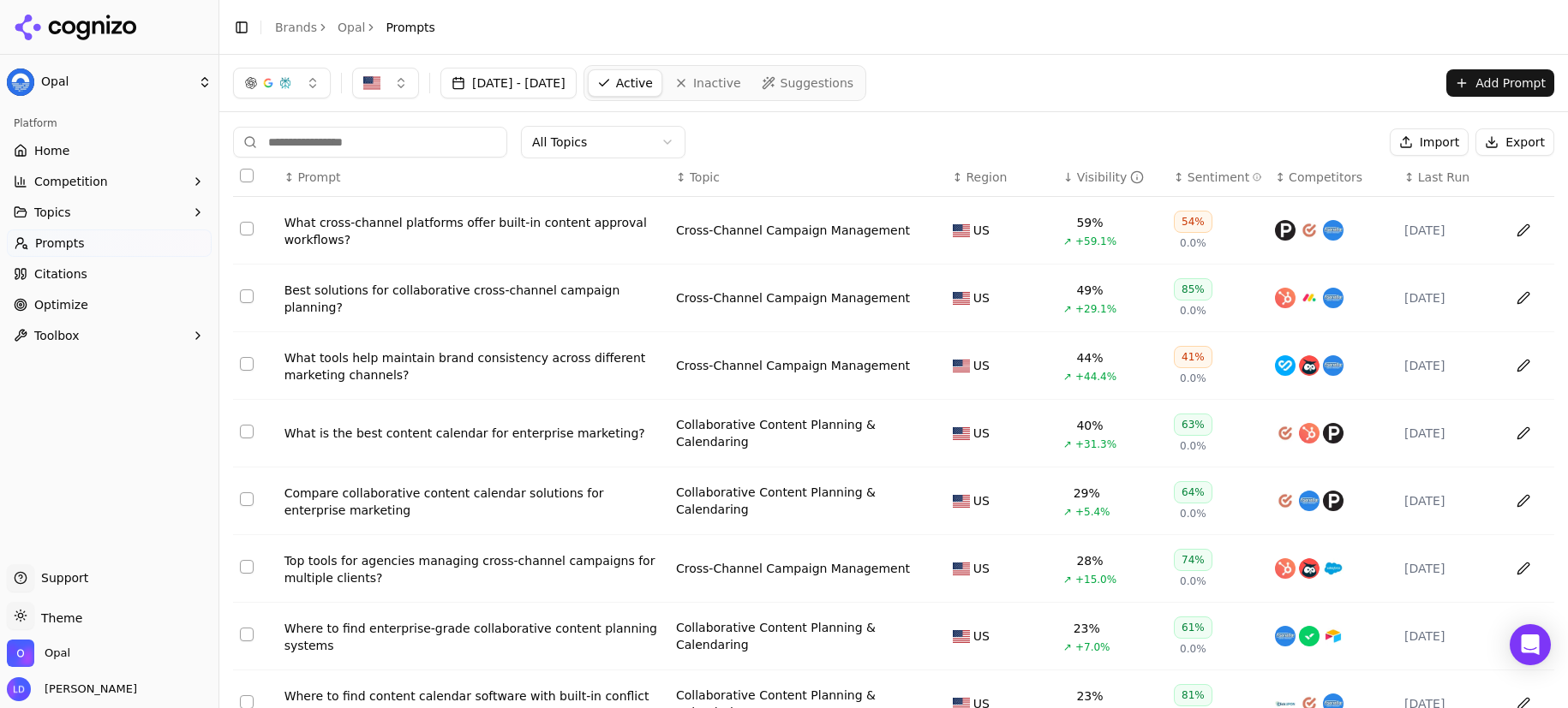
click at [460, 225] on div "What cross-channel platforms offer built-in content approval workflows?" at bounding box center [473, 231] width 378 height 35
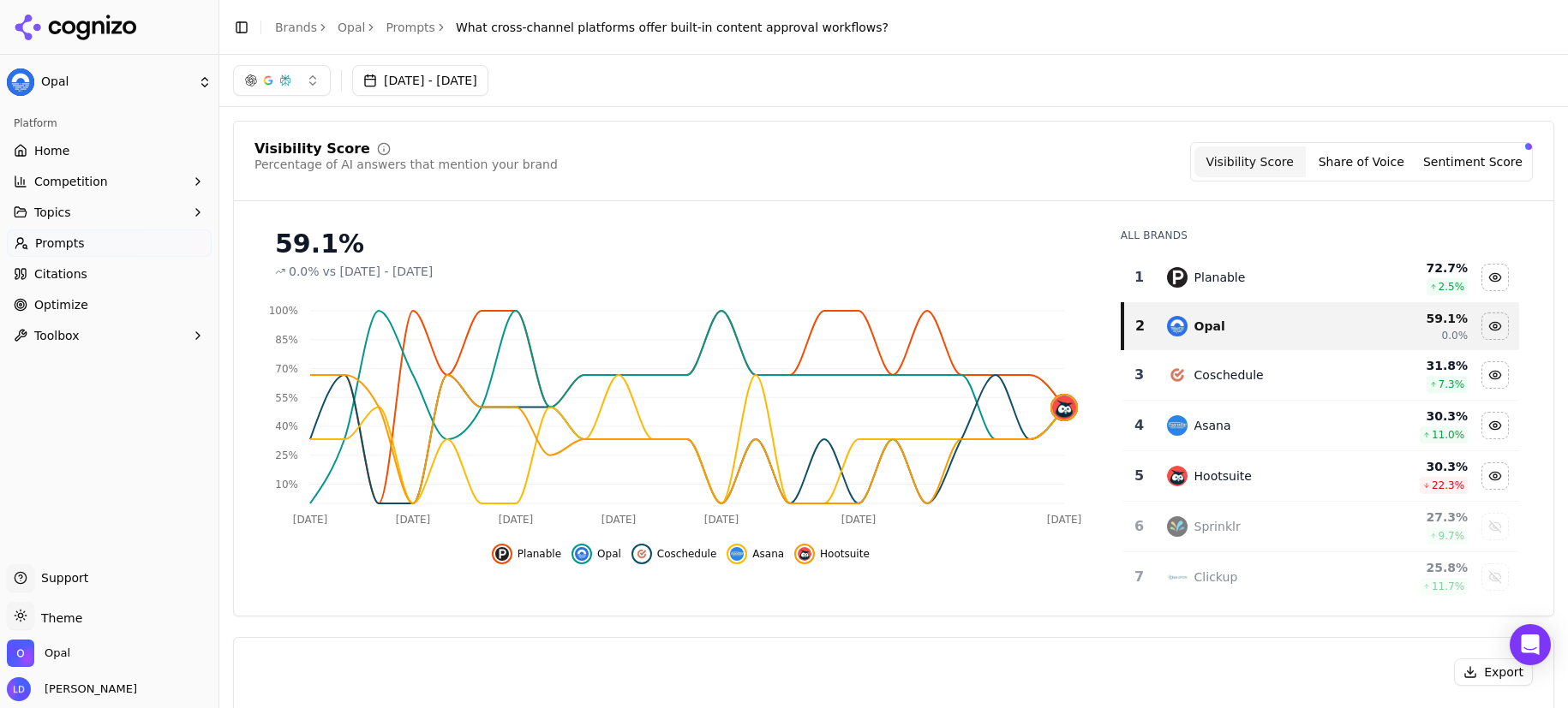
click at [314, 75] on button "button" at bounding box center [282, 80] width 98 height 31
click at [346, 177] on div "Google AI Overviews" at bounding box center [282, 185] width 162 height 45
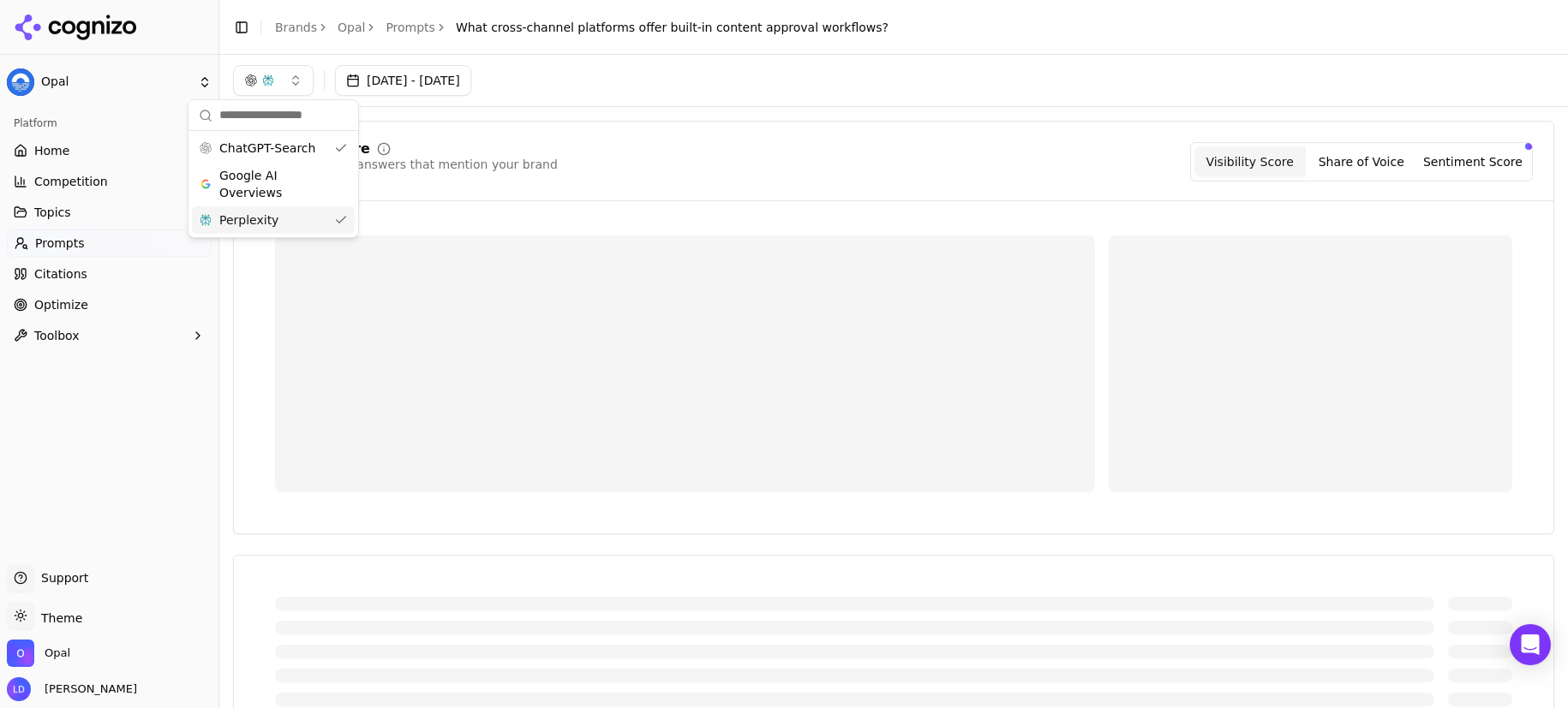
click at [343, 212] on div "Perplexity" at bounding box center [273, 219] width 162 height 27
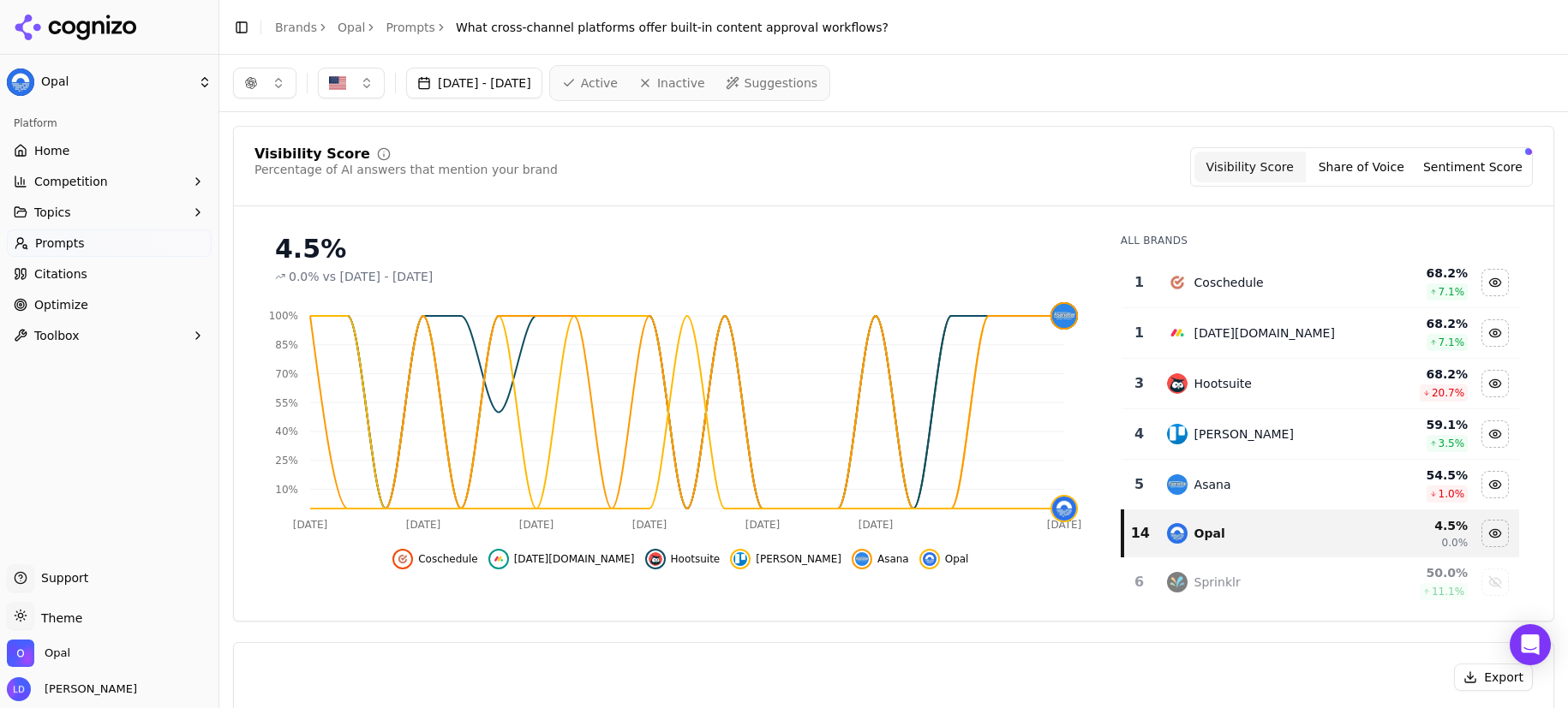
click at [270, 81] on button "button" at bounding box center [265, 83] width 63 height 31
click at [289, 225] on div "Perplexity" at bounding box center [264, 222] width 162 height 27
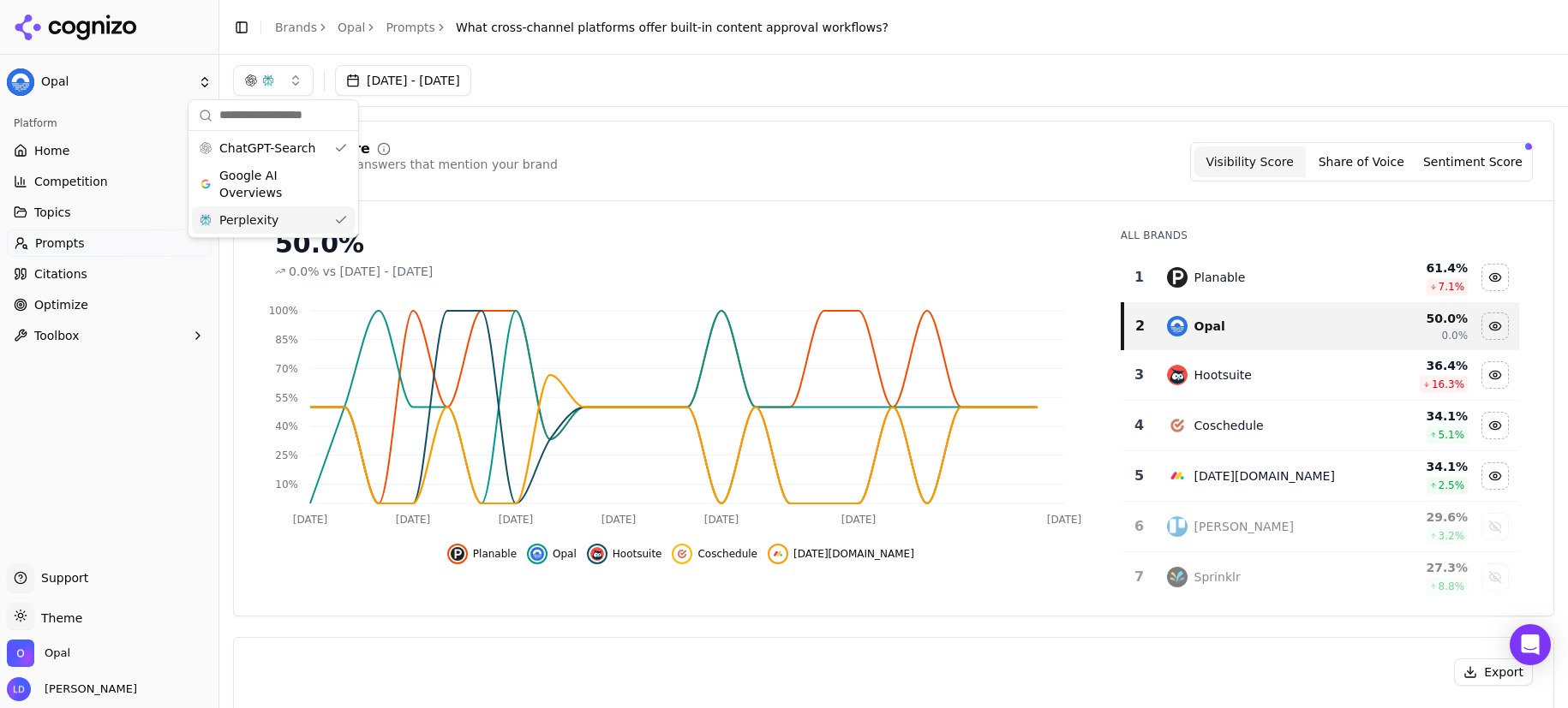
click at [804, 142] on div "Visibility Score Percentage of AI answers that mention your brand Visibility Sc…" at bounding box center [894, 161] width 1279 height 39
click at [300, 77] on button "button" at bounding box center [273, 80] width 80 height 31
click at [335, 149] on div "ChatGPT-Search" at bounding box center [273, 147] width 162 height 27
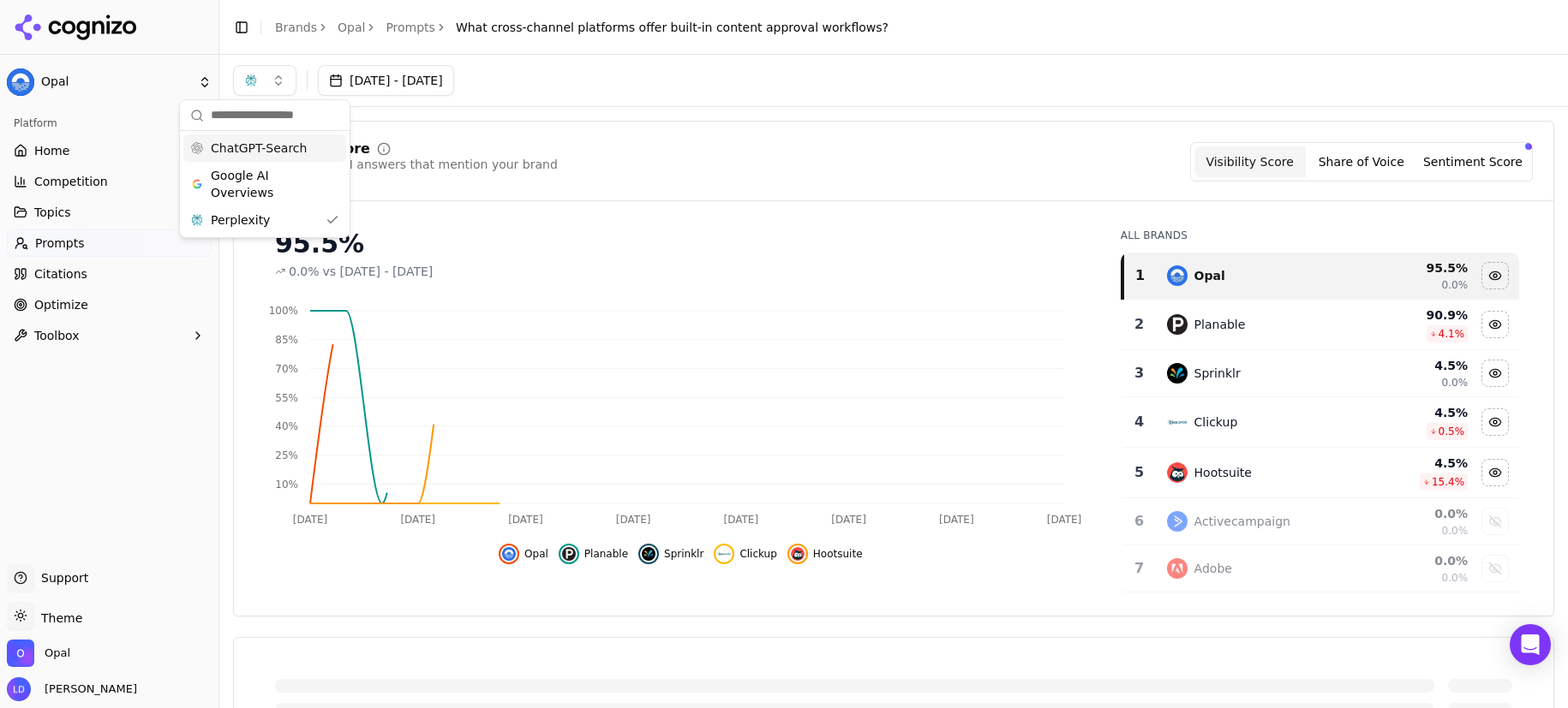
click at [699, 131] on div "Visibility Score Percentage of AI answers that mention your brand Visibility Sc…" at bounding box center [894, 368] width 1322 height 496
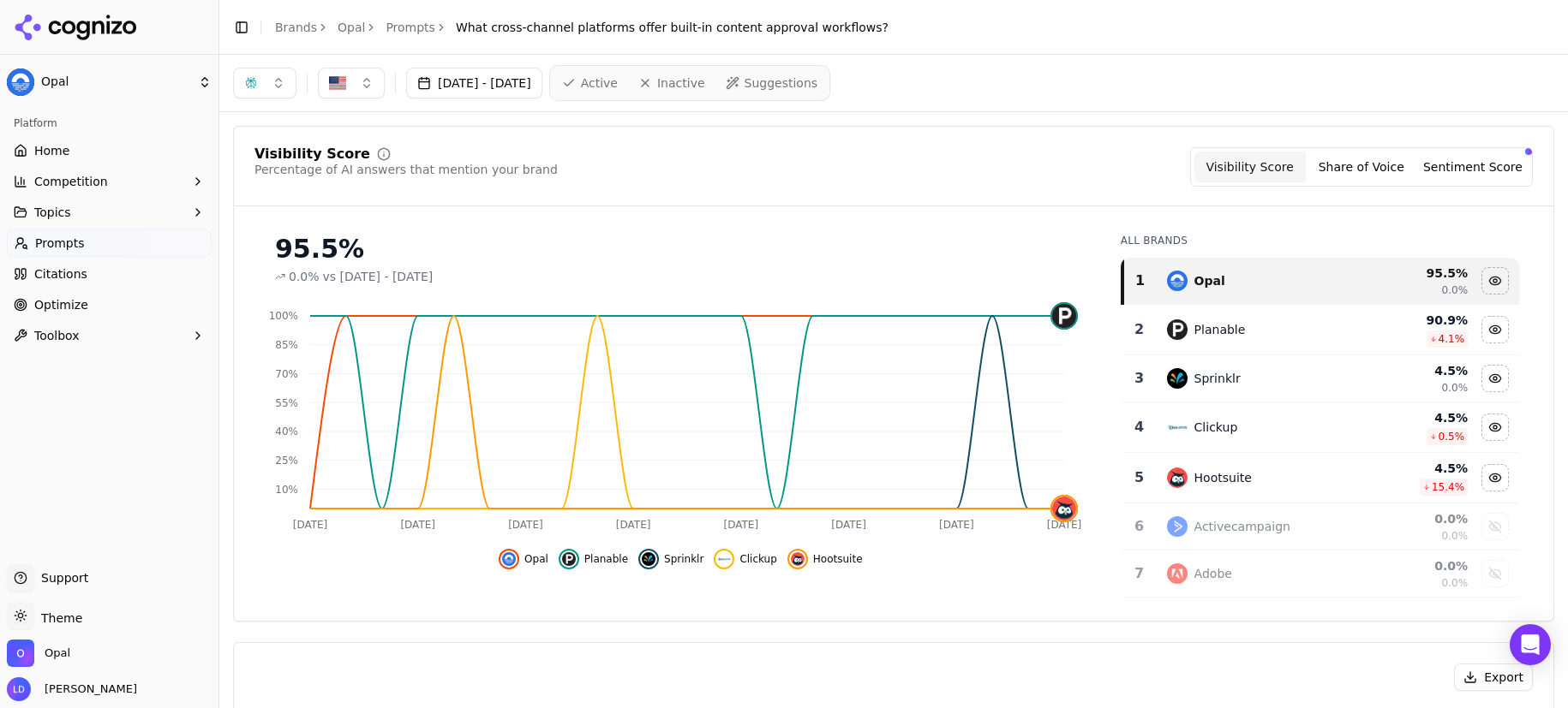
click at [274, 81] on button "button" at bounding box center [265, 83] width 63 height 31
click at [754, 136] on div "Visibility Score Percentage of AI answers that mention your brand Visibility Sc…" at bounding box center [894, 374] width 1322 height 496
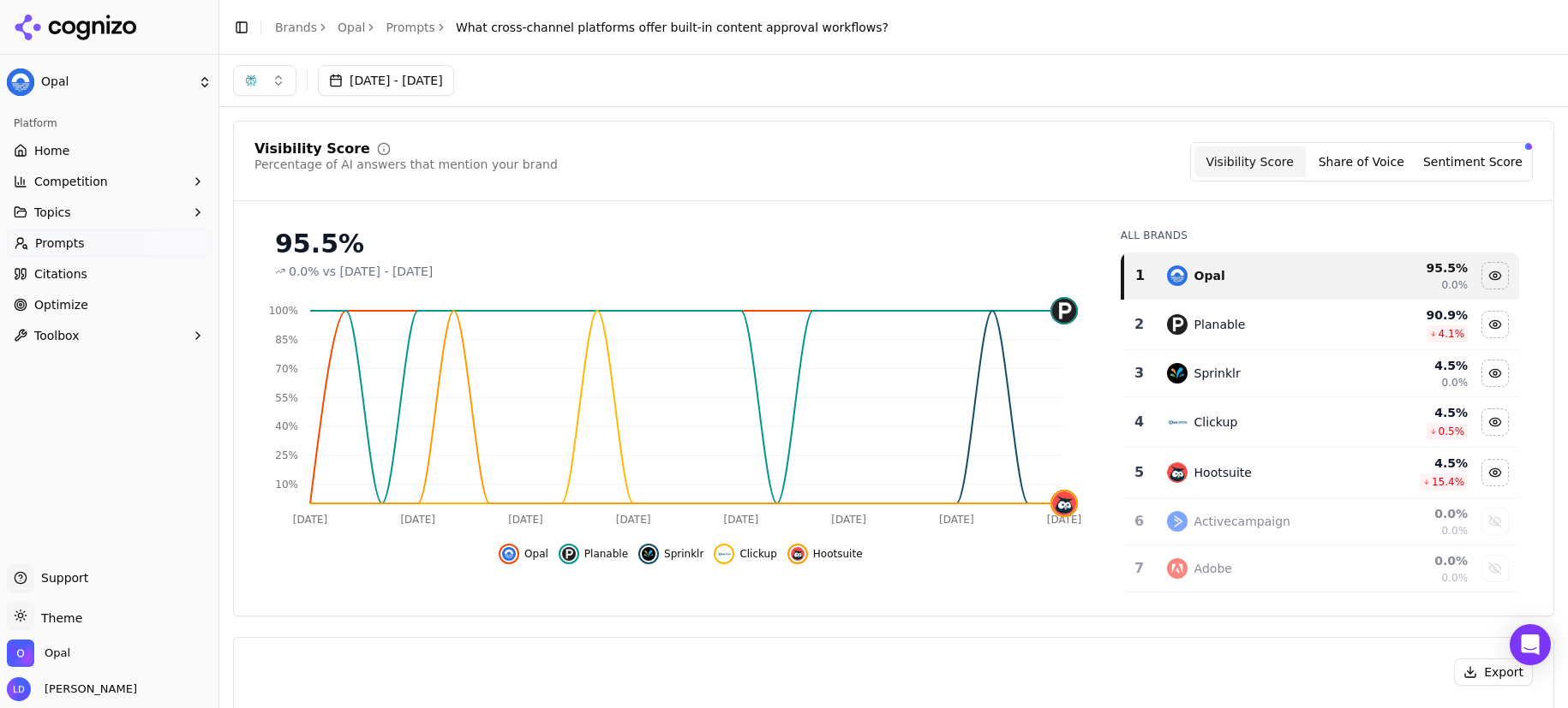
click at [266, 83] on button "button" at bounding box center [265, 80] width 63 height 31
click at [302, 183] on span "Google AI Overviews" at bounding box center [265, 184] width 108 height 35
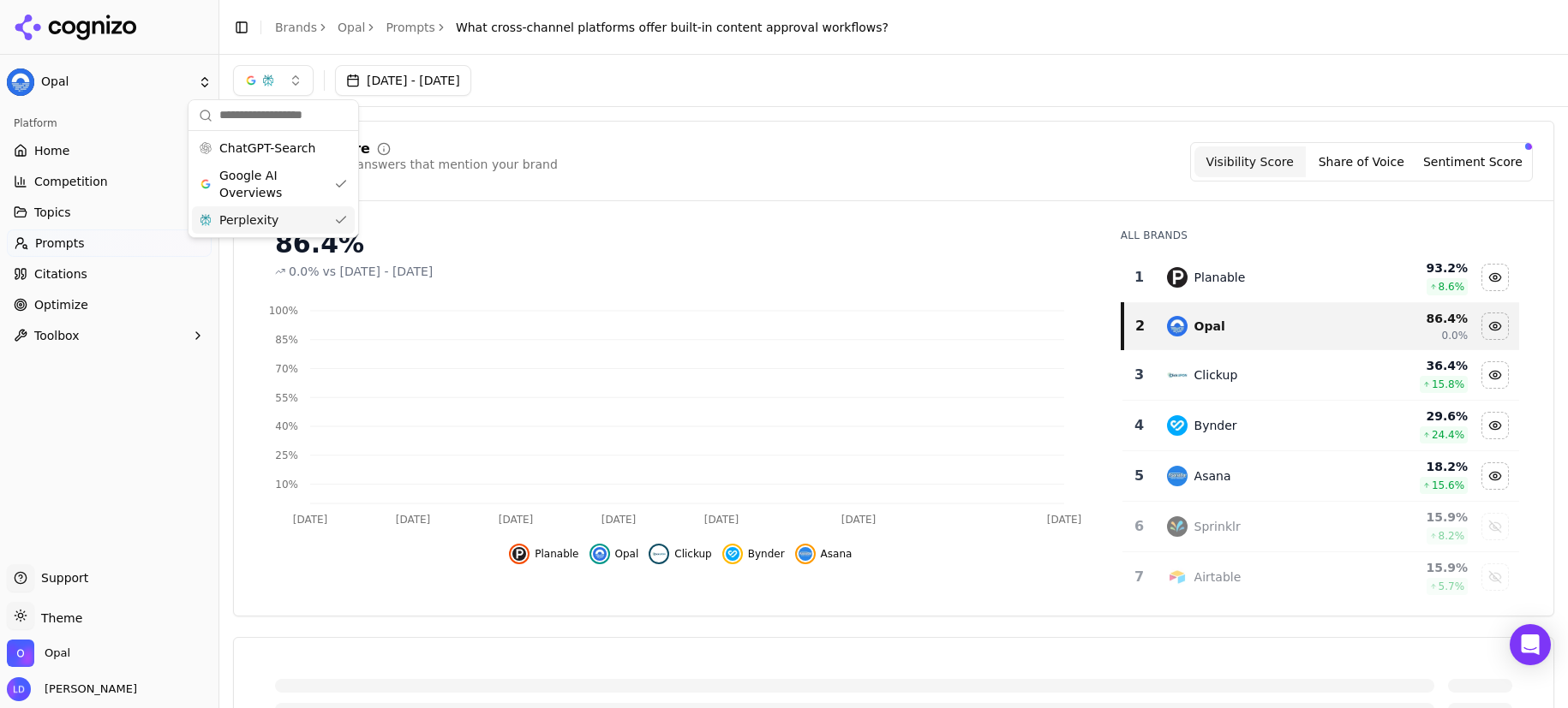
click at [341, 215] on div "Perplexity" at bounding box center [273, 219] width 162 height 27
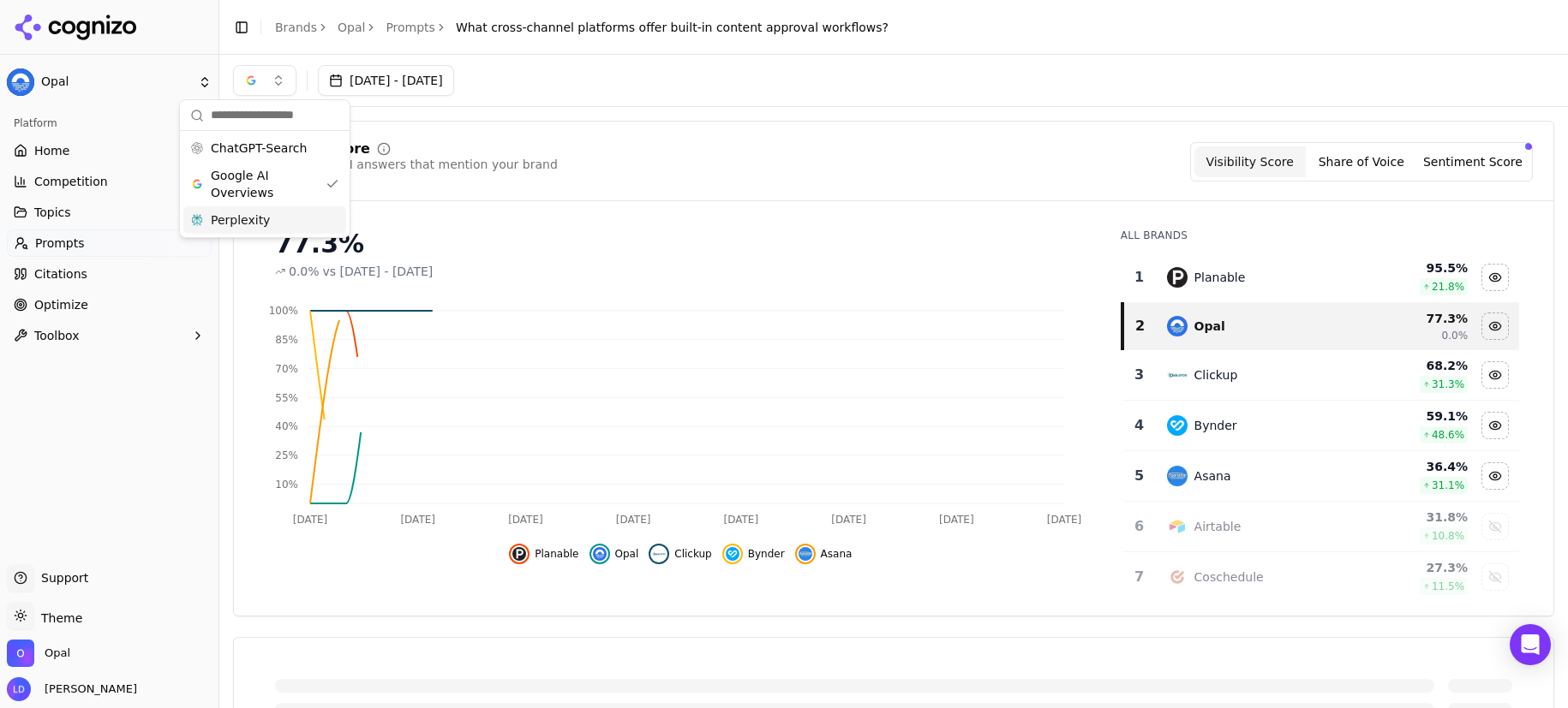
click at [520, 131] on div "Visibility Score Percentage of AI answers that mention your brand Visibility Sc…" at bounding box center [894, 368] width 1322 height 496
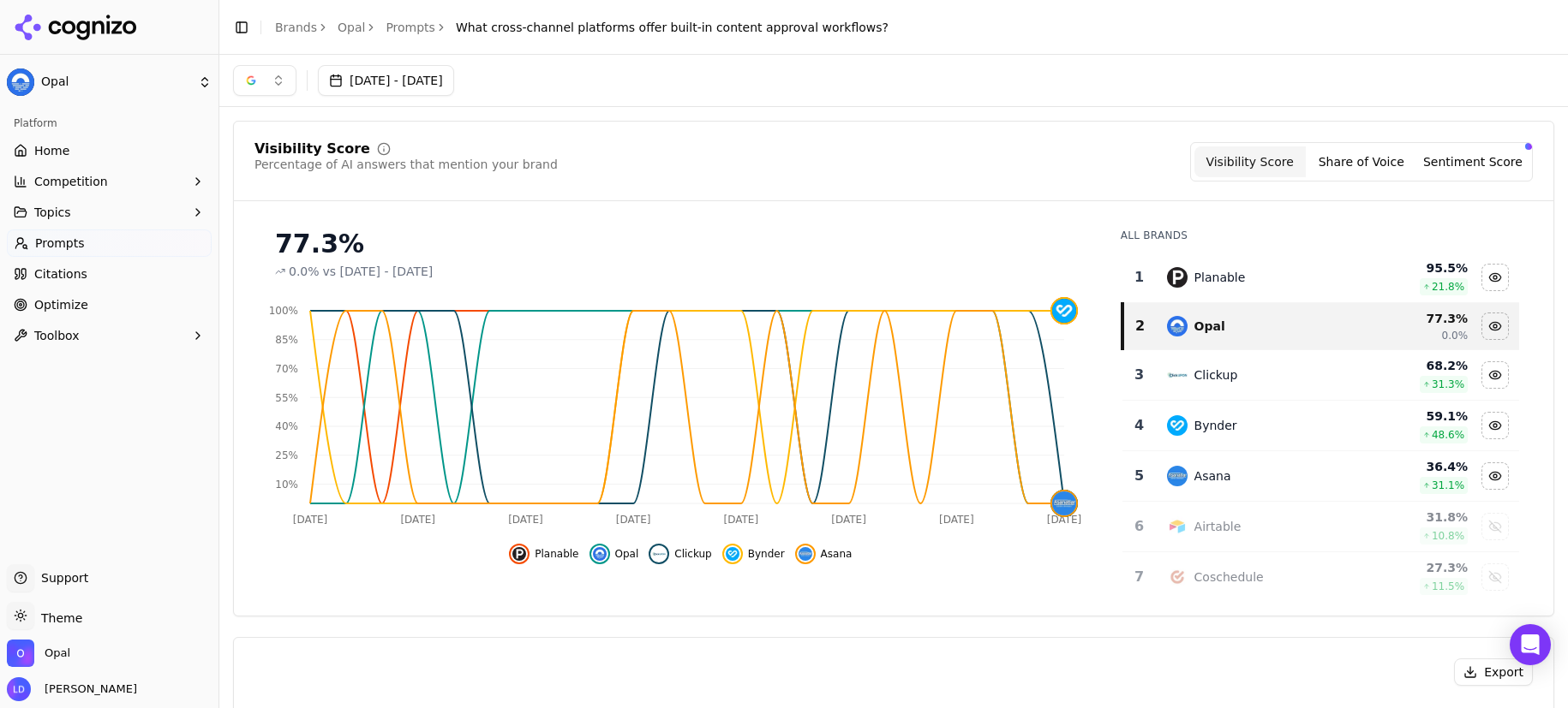
click at [836, 31] on span "What cross-channel platforms offer built-in content approval workflows?" at bounding box center [672, 27] width 433 height 17
copy main "What cross-channel platforms offer built-in content approval workflows?"
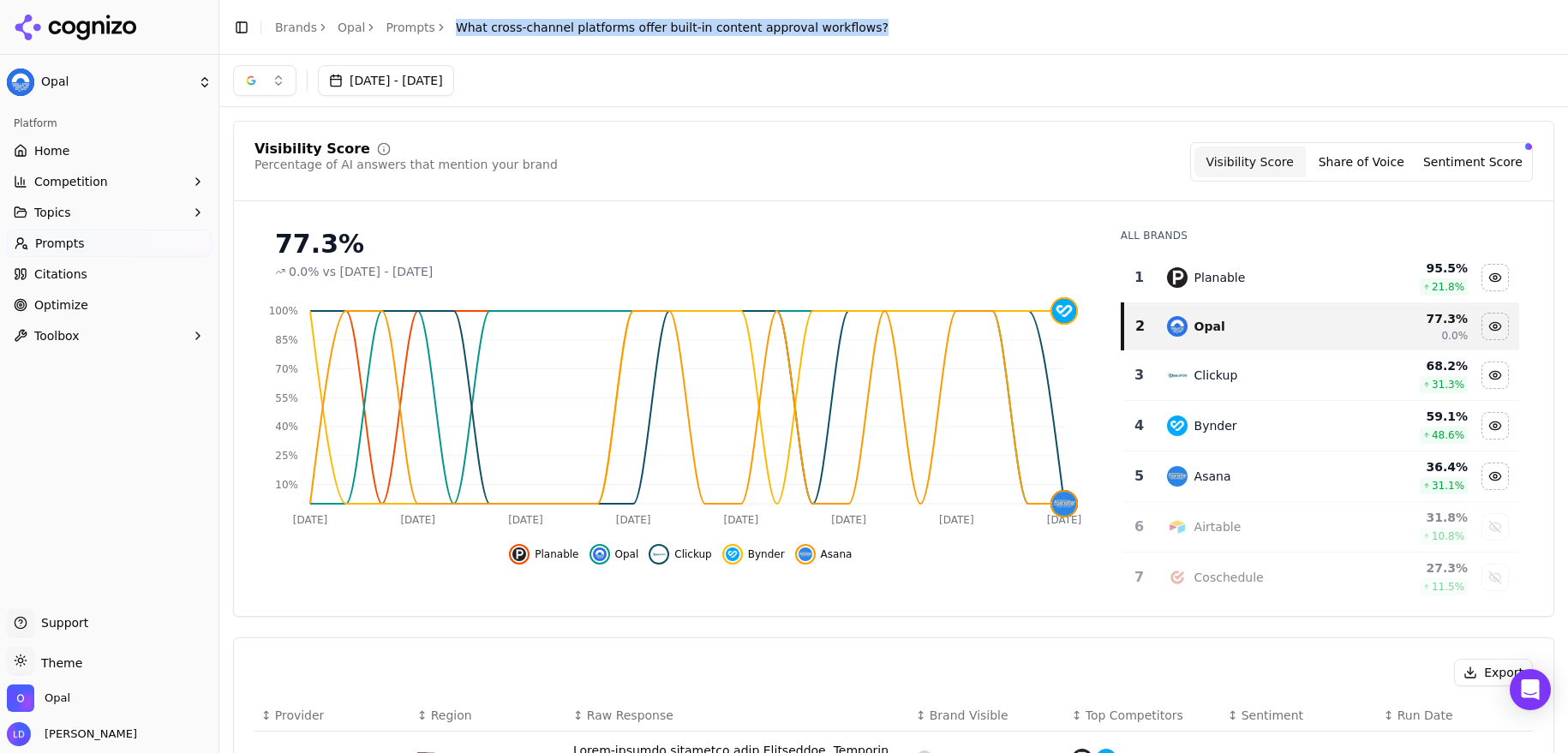
click at [55, 306] on span "Optimize" at bounding box center [62, 305] width 54 height 17
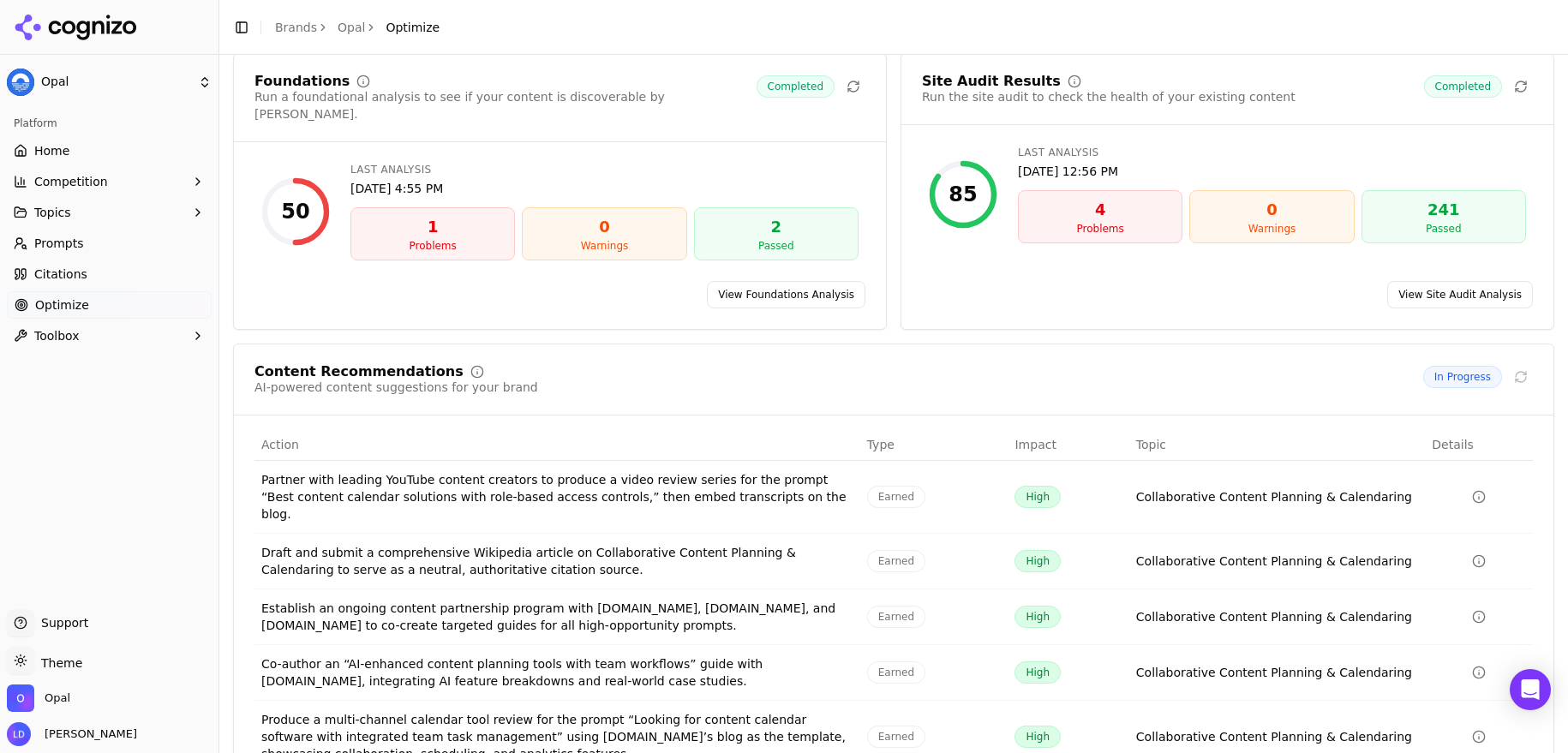
scroll to position [127, 0]
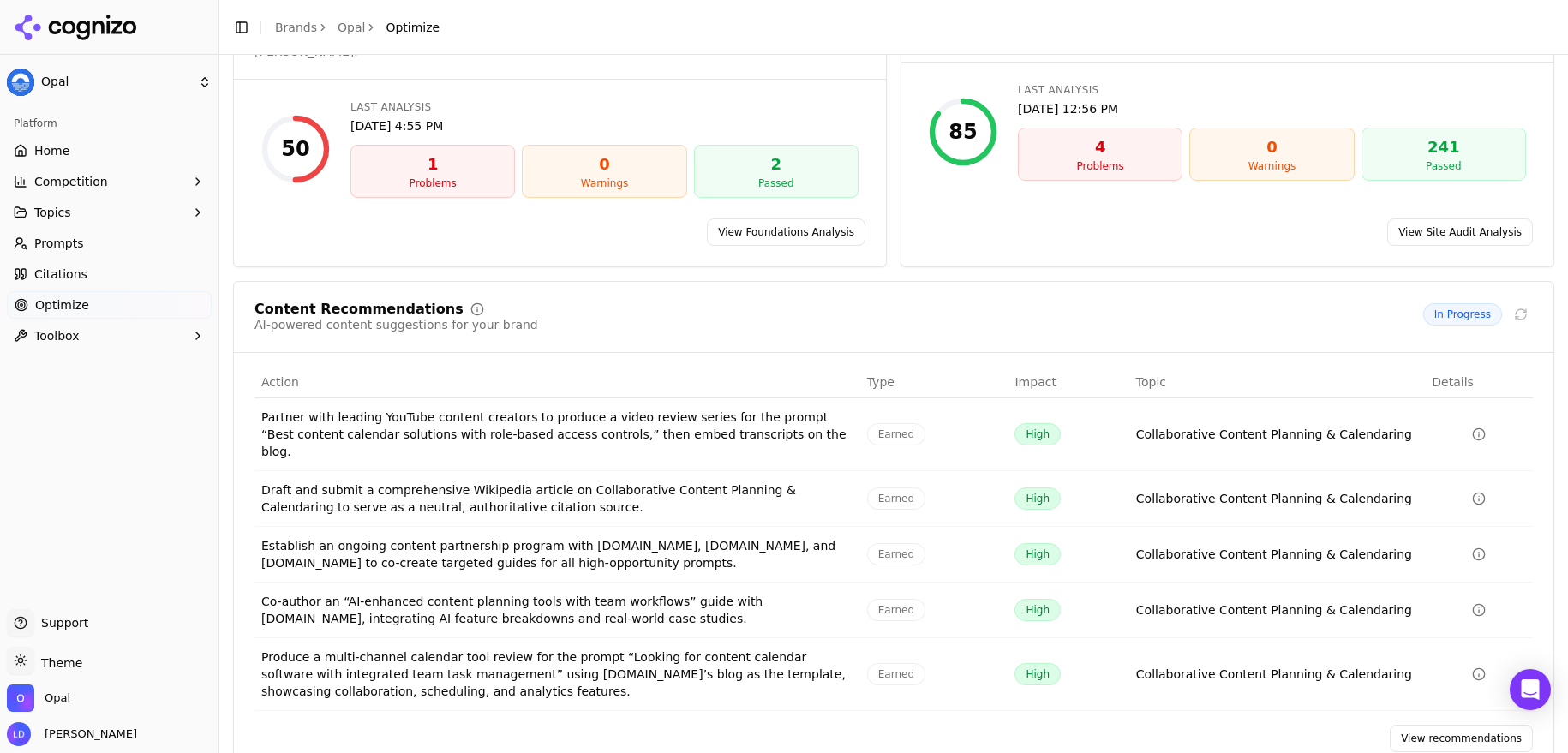
click at [1422, 725] on link "View recommendations" at bounding box center [1461, 738] width 143 height 27
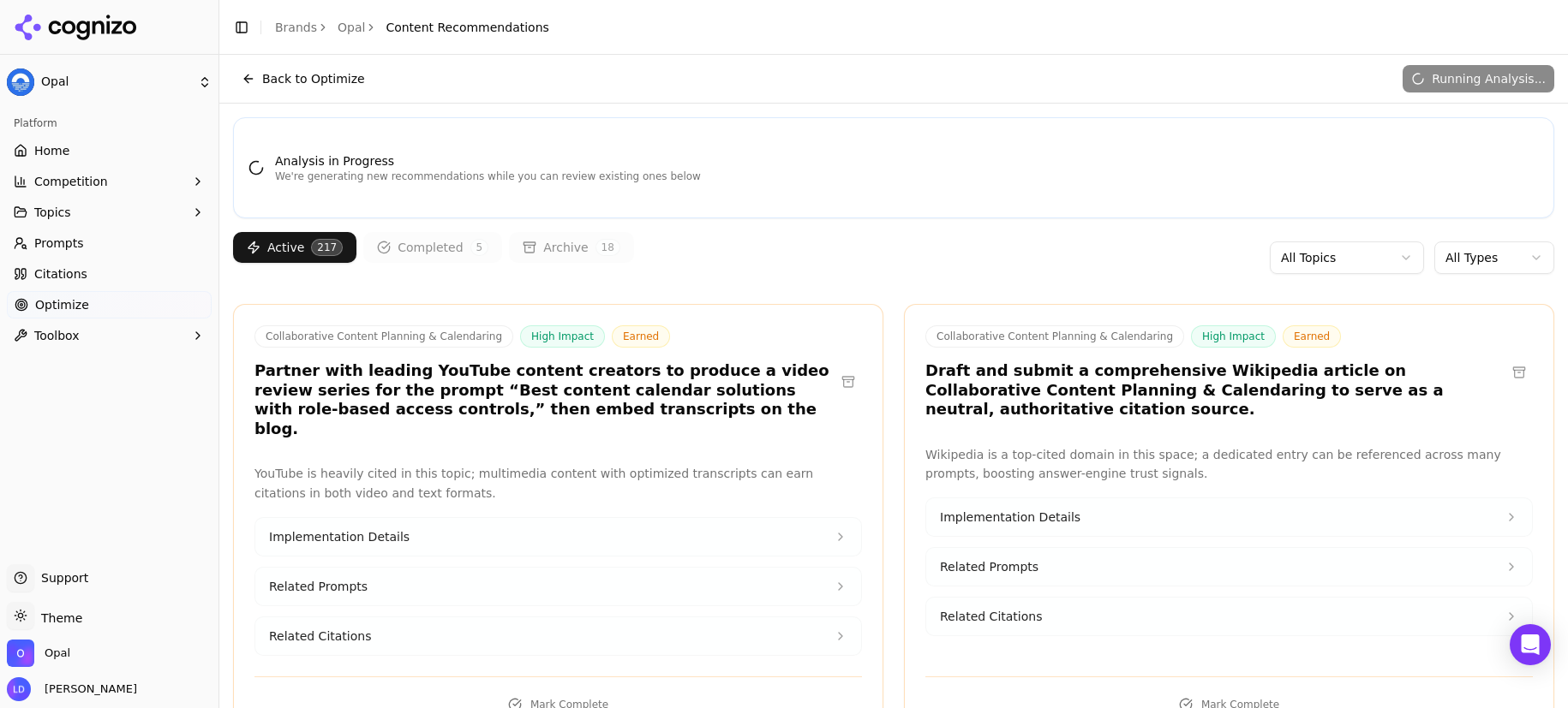
click at [1455, 257] on html "Opal Platform Home Competition Topics Prompts Citations Optimize Toolbox Suppor…" at bounding box center [784, 354] width 1568 height 708
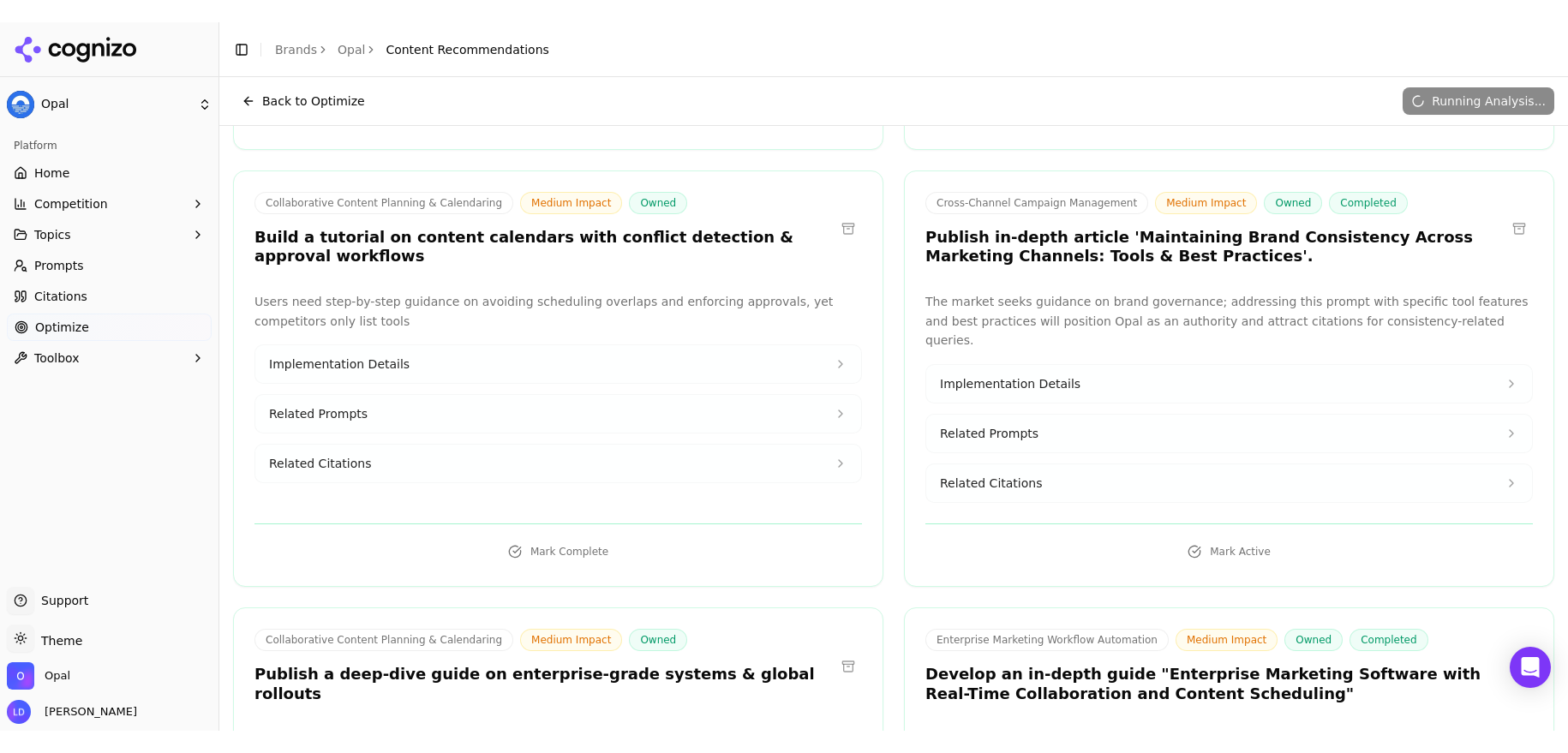
scroll to position [1447, 0]
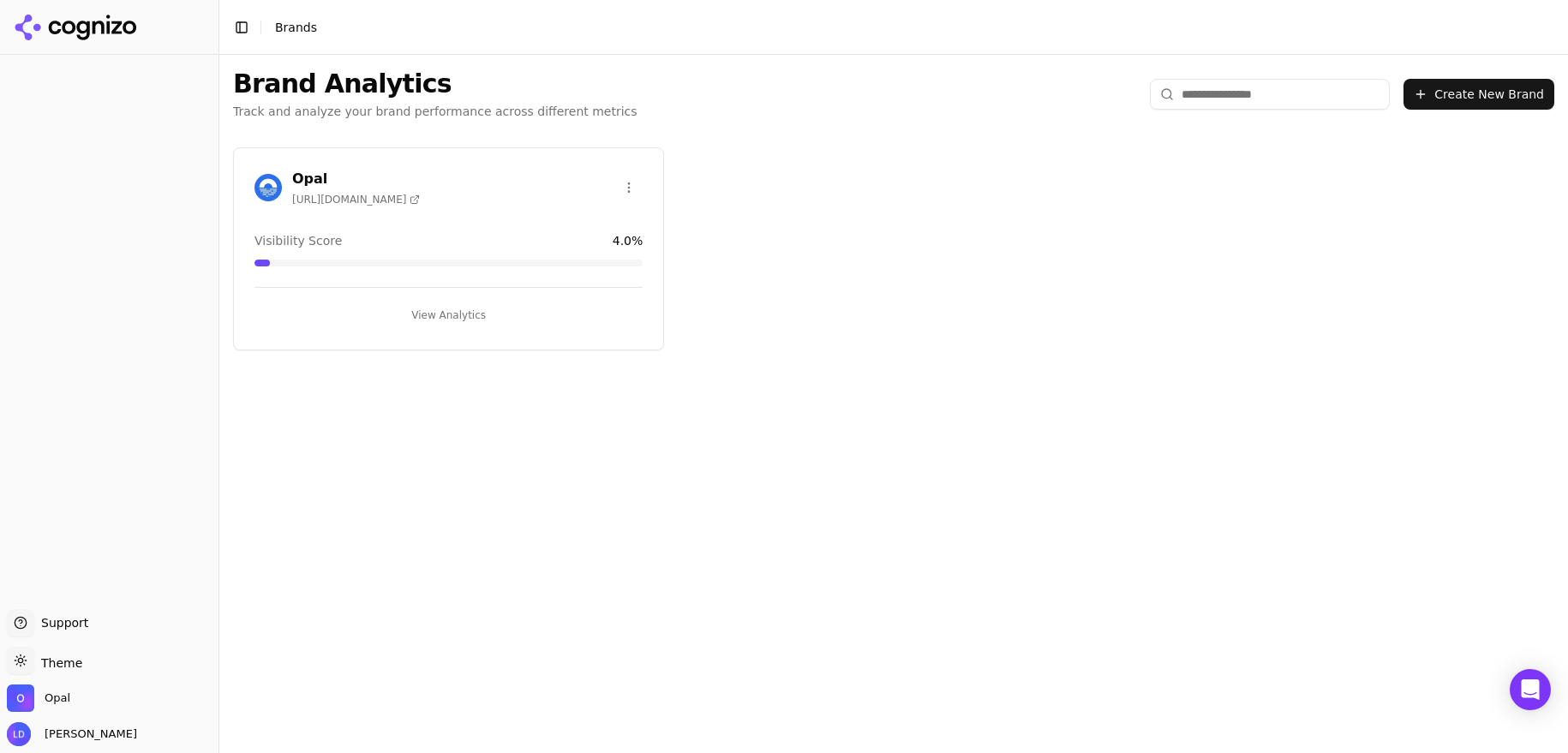
click at [469, 317] on button "View Analytics" at bounding box center [449, 314] width 388 height 27
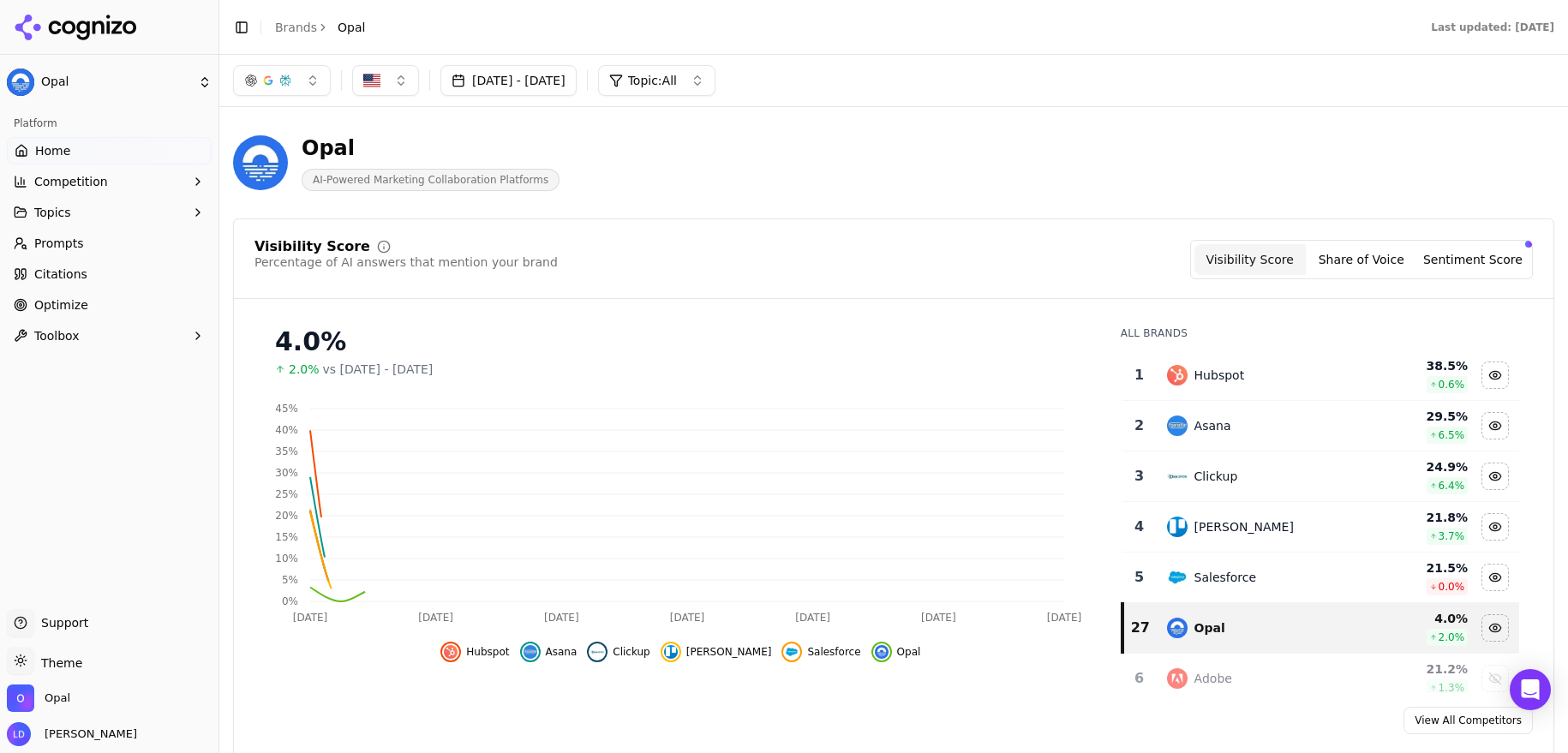
click at [85, 240] on link "Prompts" at bounding box center [108, 243] width 204 height 27
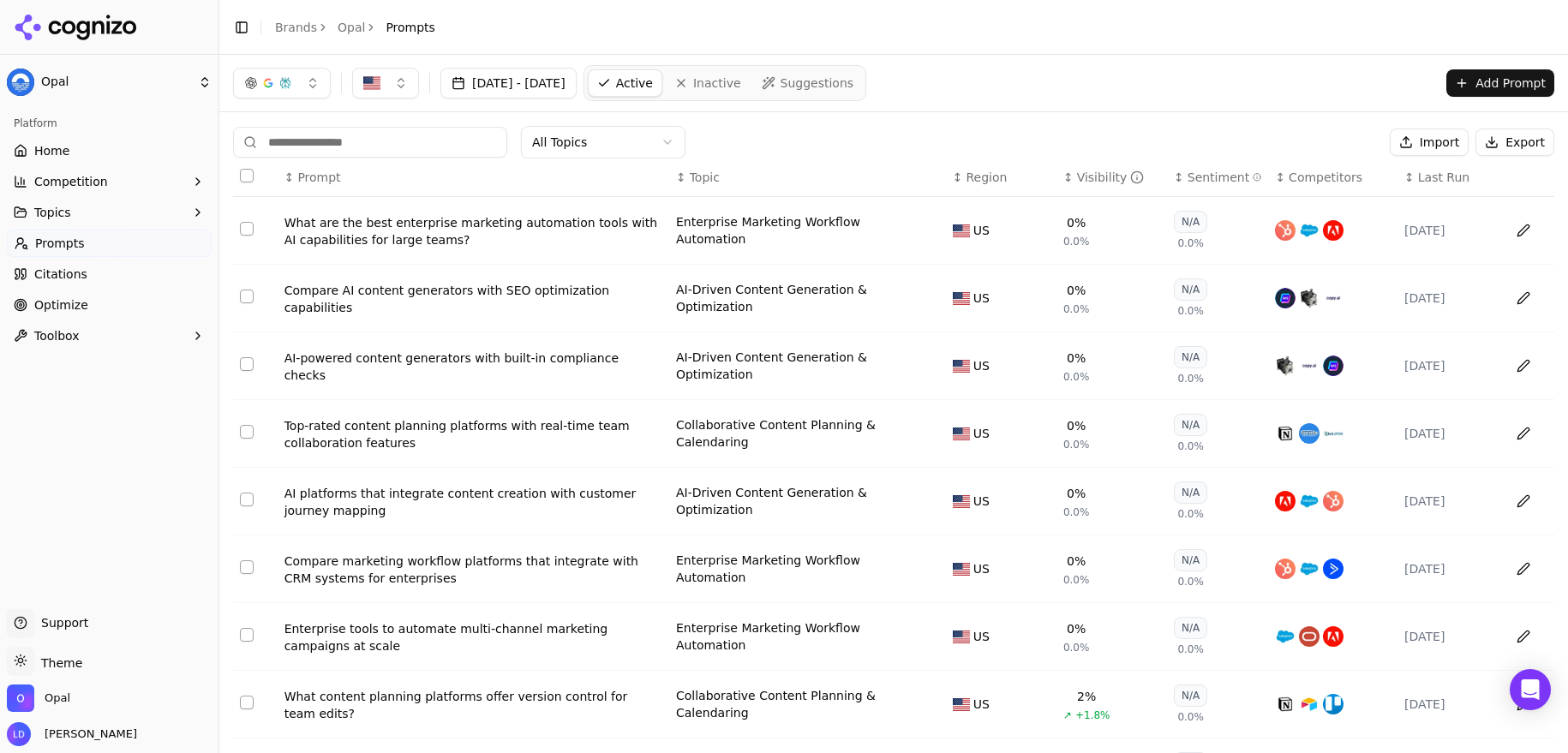
click at [1091, 180] on div "Visibility" at bounding box center [1111, 177] width 68 height 17
click at [1088, 181] on div "Visibility" at bounding box center [1111, 177] width 68 height 17
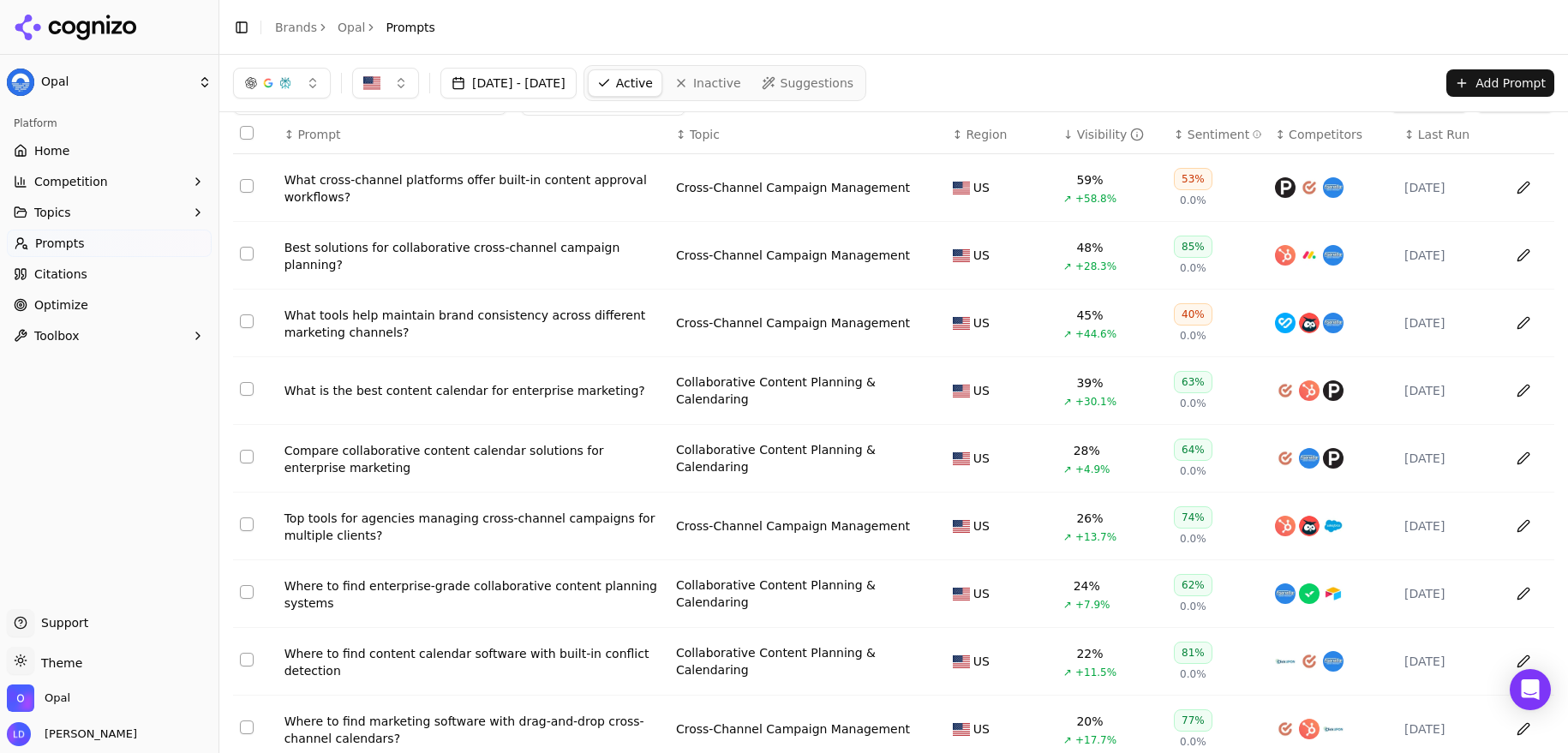
scroll to position [74, 0]
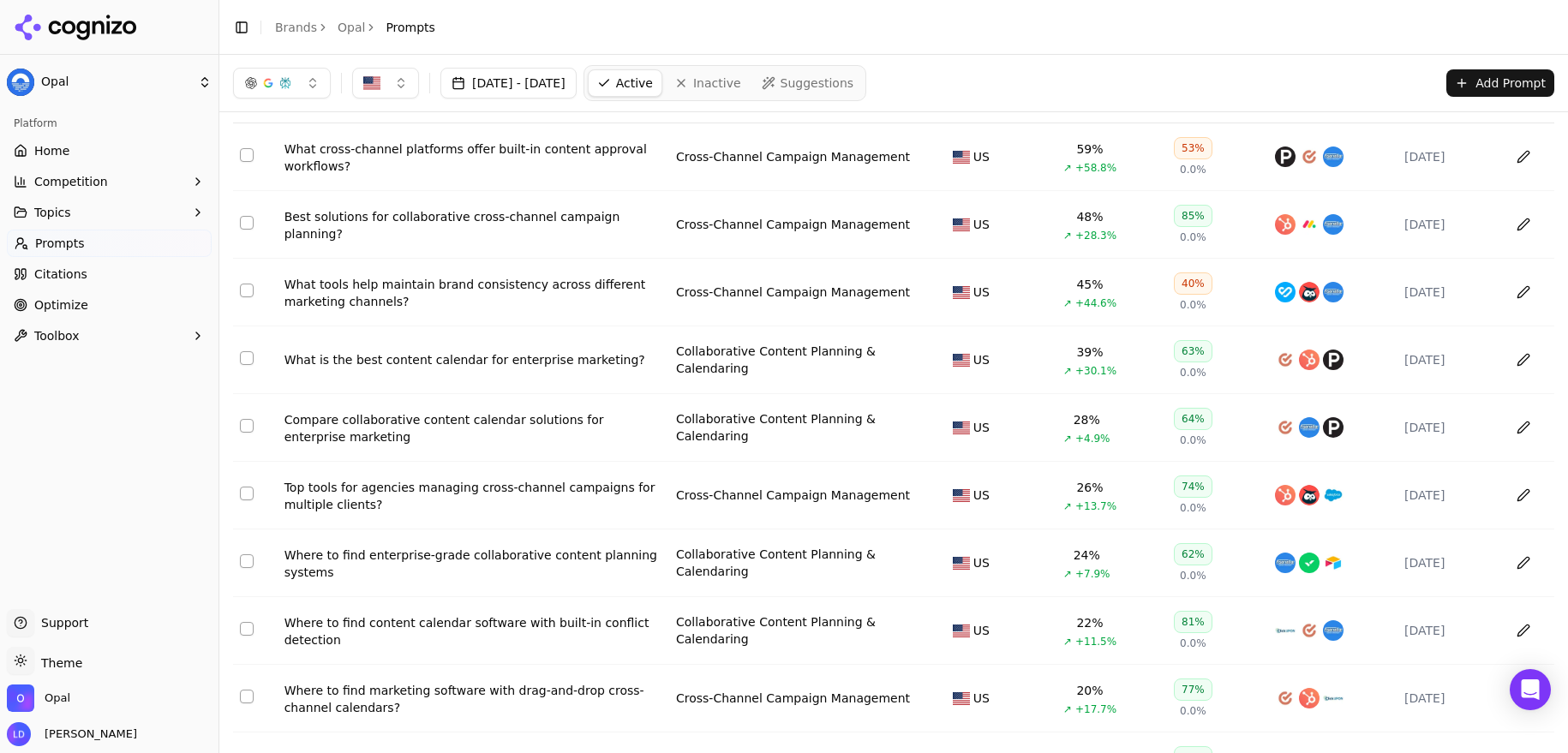
click at [467, 362] on div "What is the best content calendar for enterprise marketing?" at bounding box center [473, 359] width 378 height 17
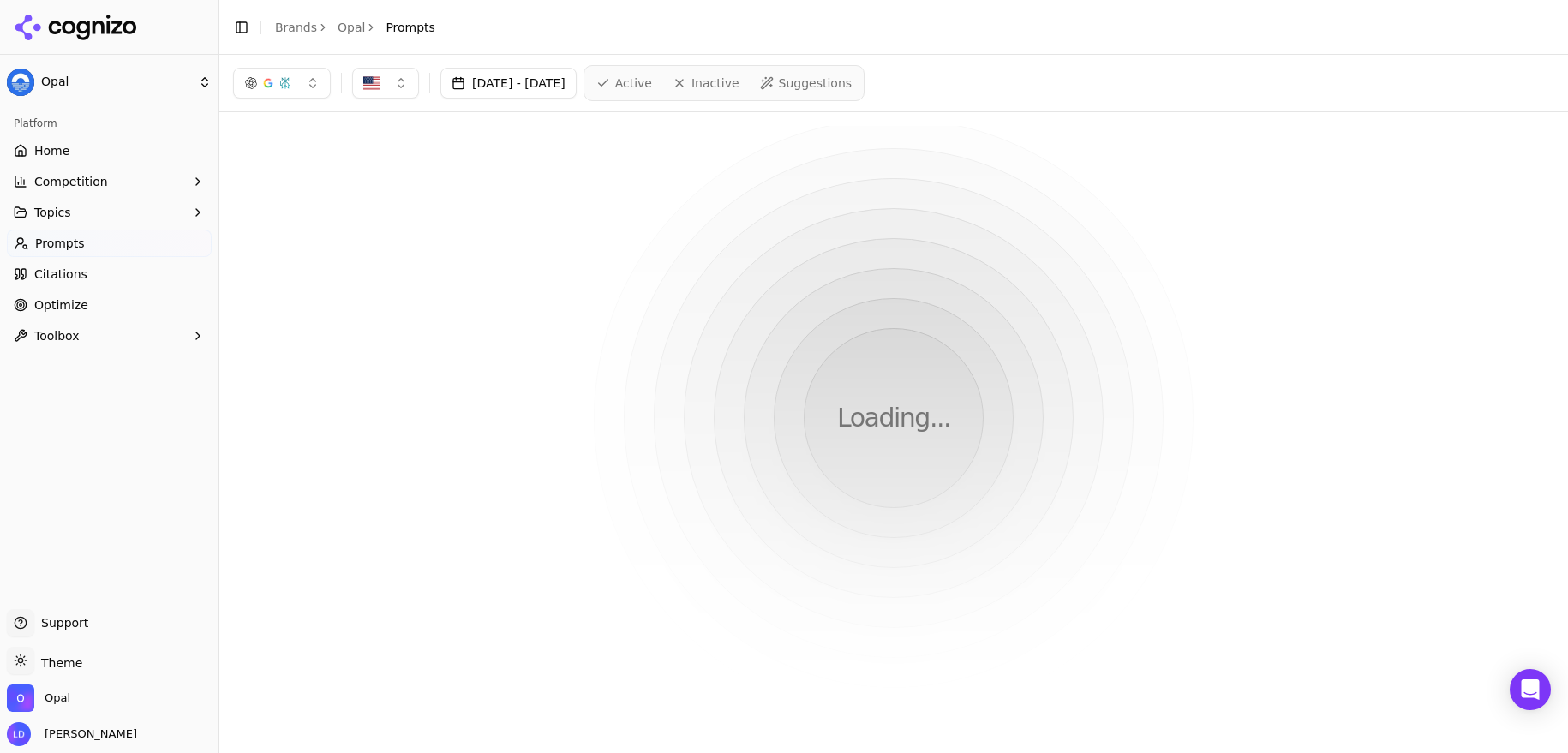
click at [319, 84] on button "button" at bounding box center [282, 83] width 98 height 31
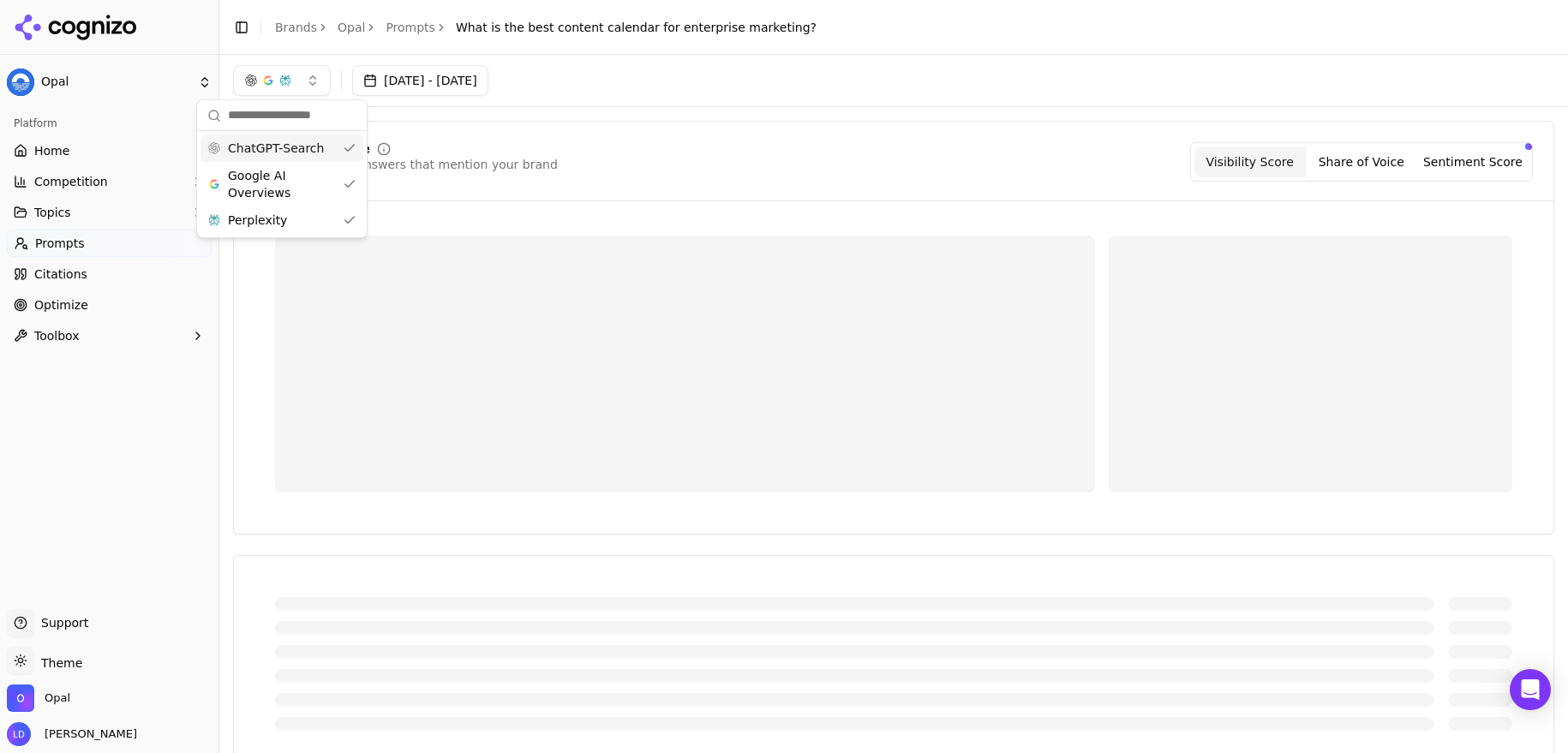
click at [351, 156] on div "ChatGPT-Search" at bounding box center [282, 147] width 162 height 27
click at [342, 218] on div "Perplexity" at bounding box center [273, 219] width 162 height 27
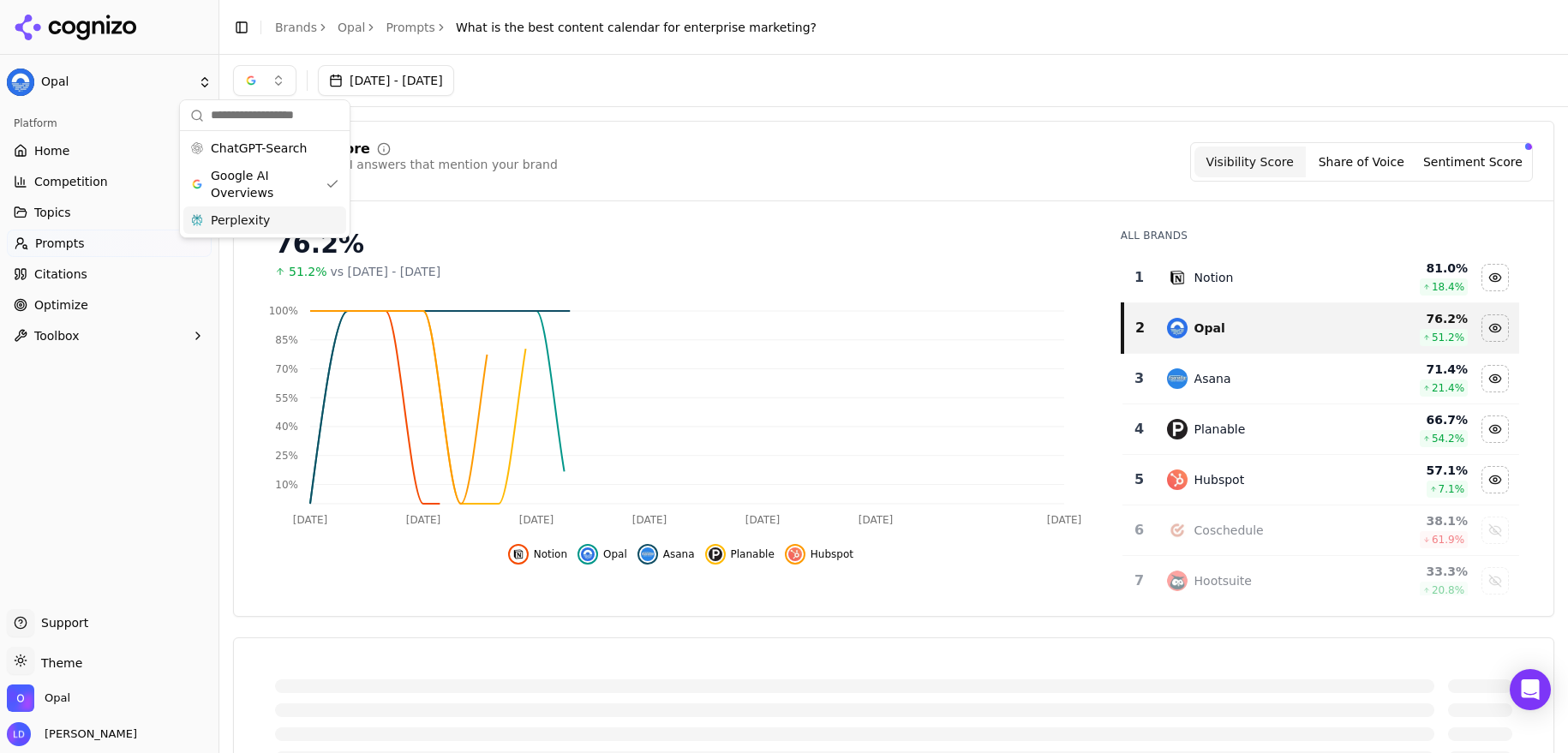
click at [571, 208] on div "Visibility Score Percentage of AI answers that mention your brand Visibility Sc…" at bounding box center [894, 369] width 1322 height 496
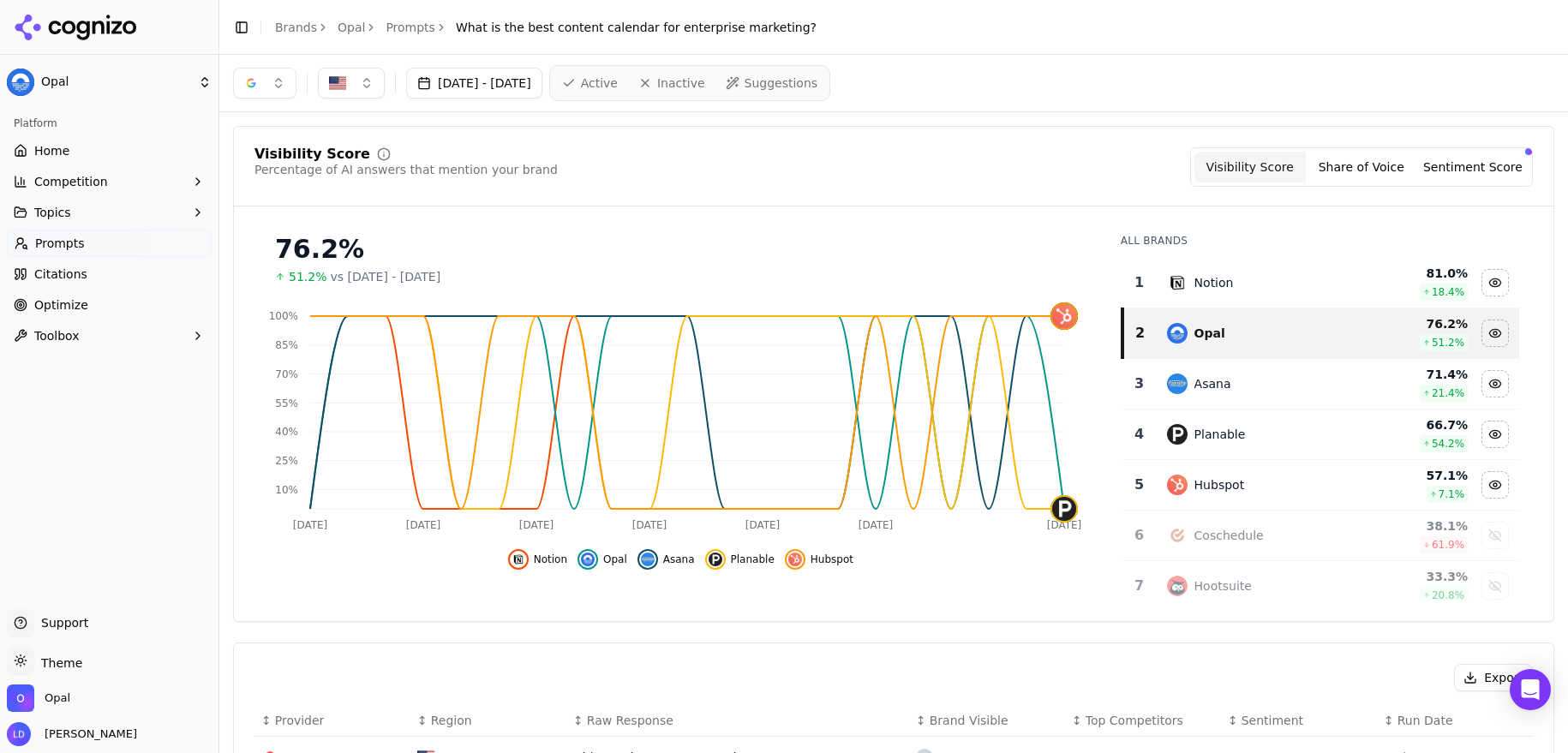
click at [794, 25] on header "Toggle Sidebar Brands Opal Prompts What is the best content calendar for enterp…" at bounding box center [893, 27] width 1349 height 55
copy main "What is the best content calendar for enterprise marketing?"
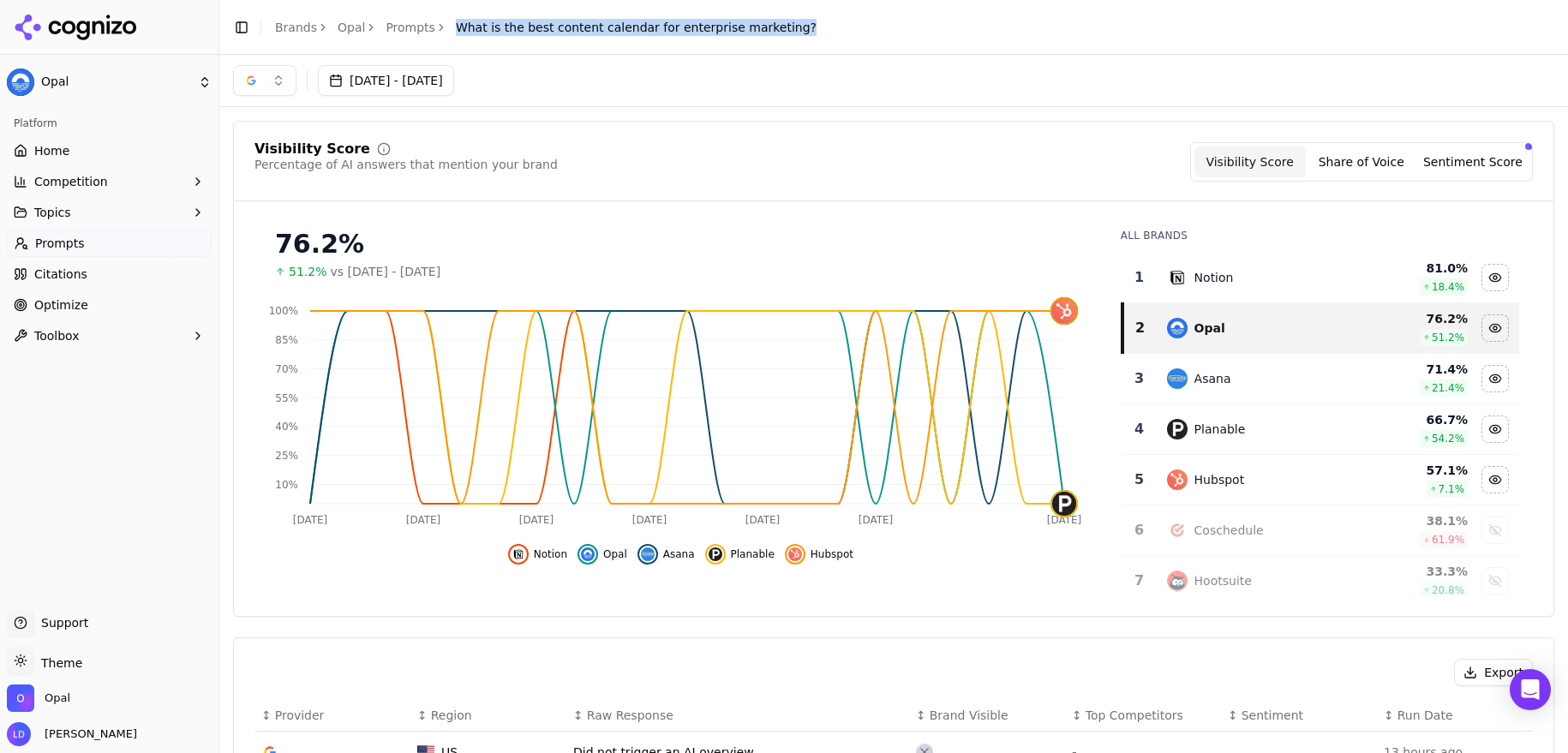
copy main "What is the best content calendar for enterprise marketing?"
click at [270, 78] on button "button" at bounding box center [265, 80] width 63 height 31
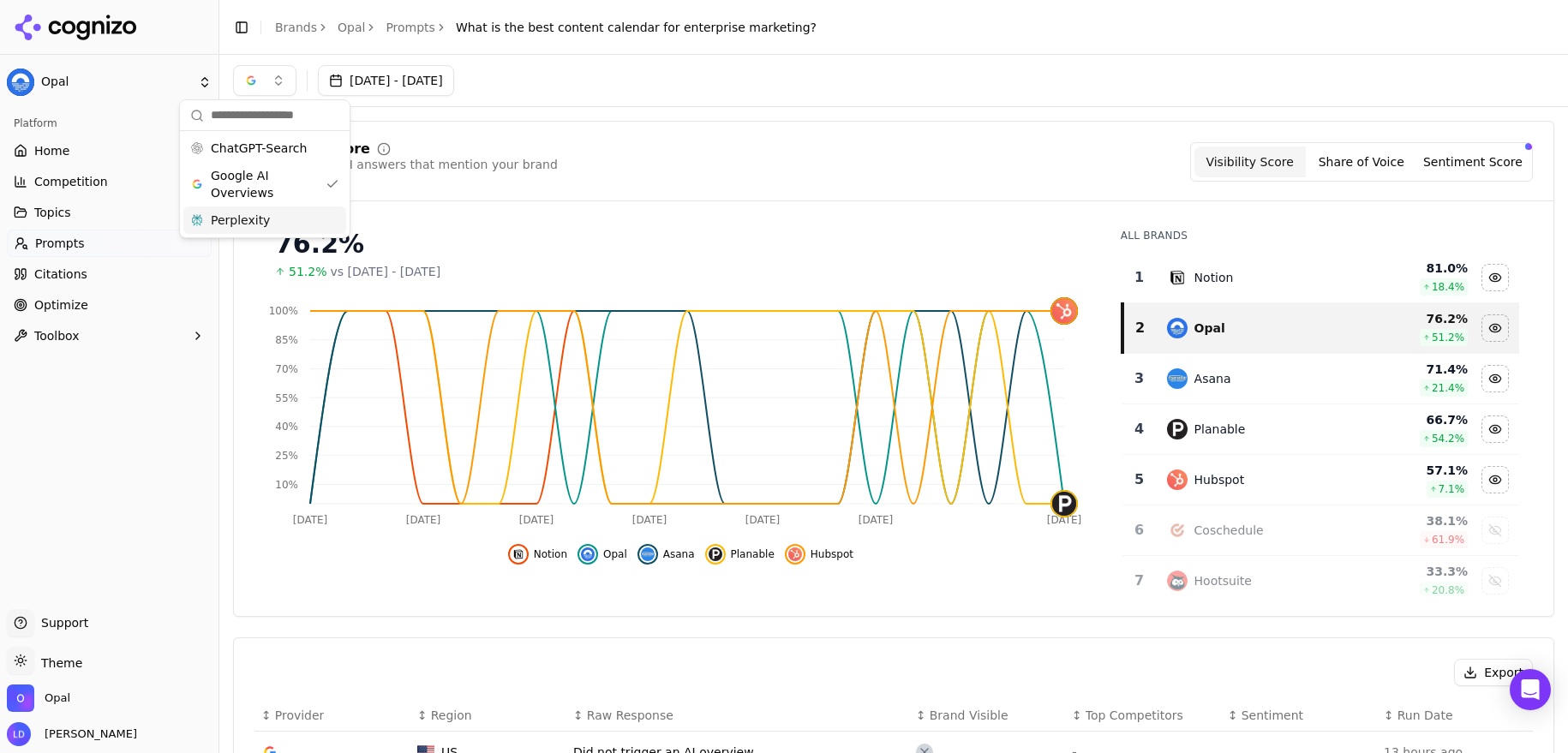
click at [248, 219] on span "Perplexity" at bounding box center [240, 220] width 59 height 17
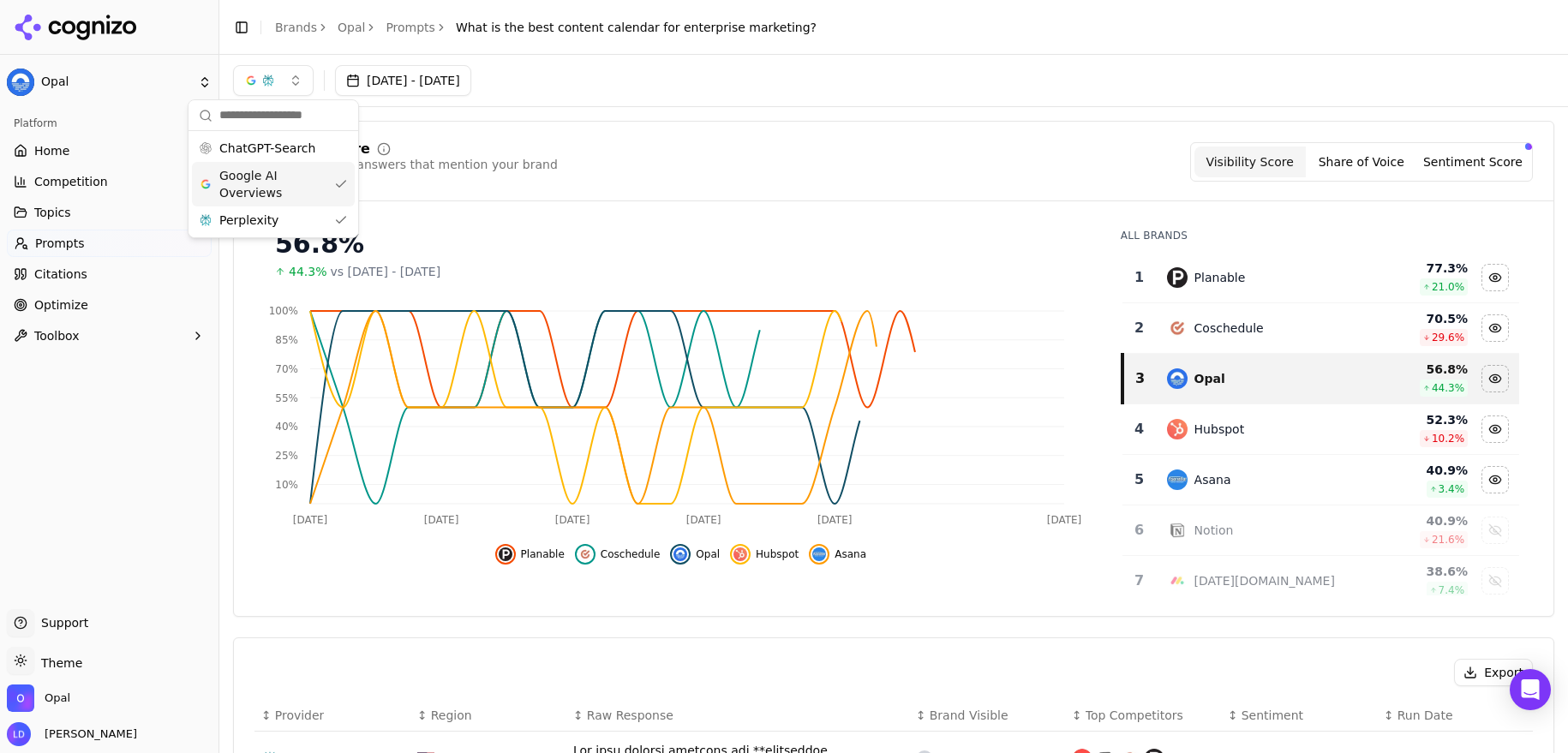
click at [259, 193] on span "Google AI Overviews" at bounding box center [273, 184] width 108 height 35
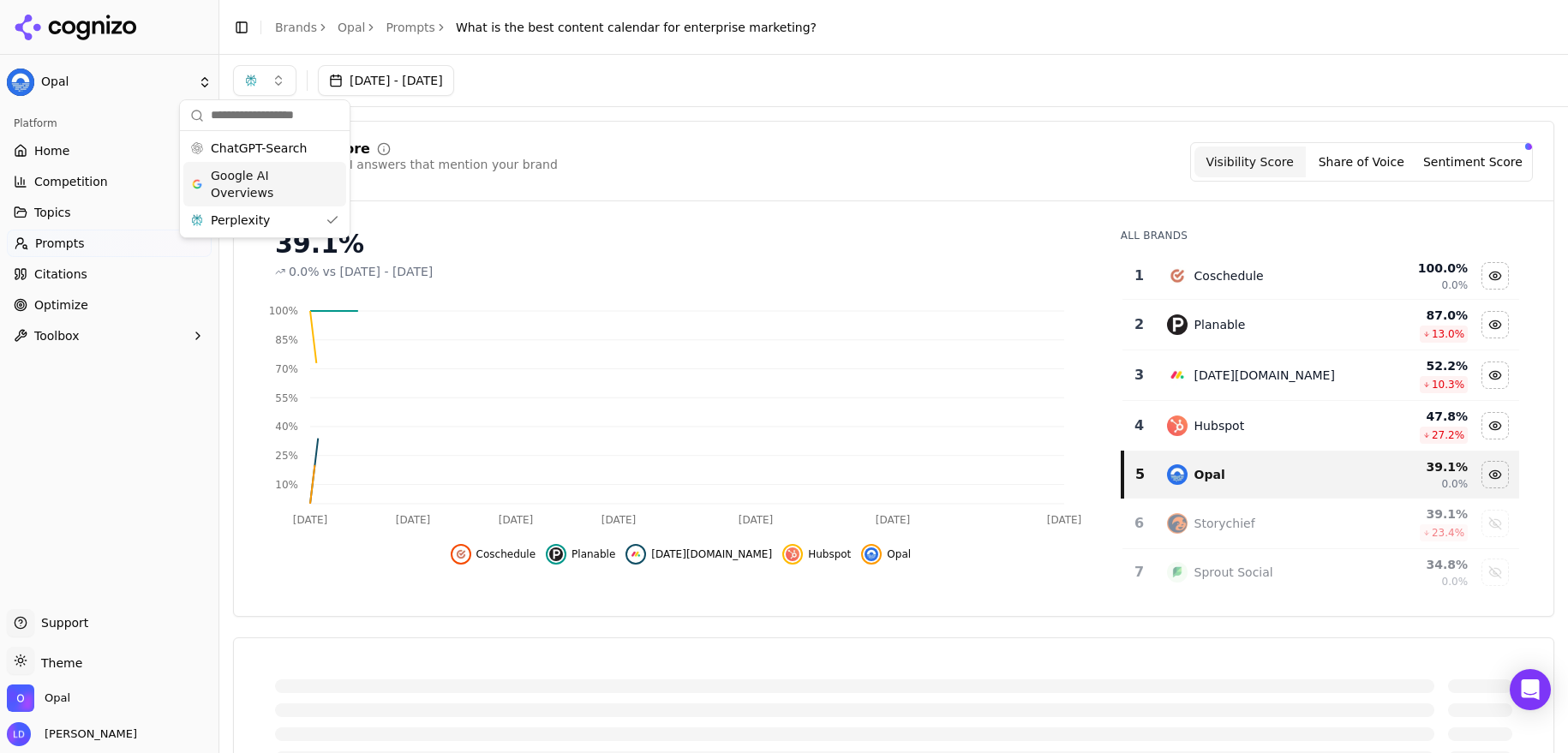
click at [628, 117] on div "Visibility Score Percentage of AI answers that mention your brand Visibility Sc…" at bounding box center [893, 660] width 1349 height 1105
